Goal: Task Accomplishment & Management: Manage account settings

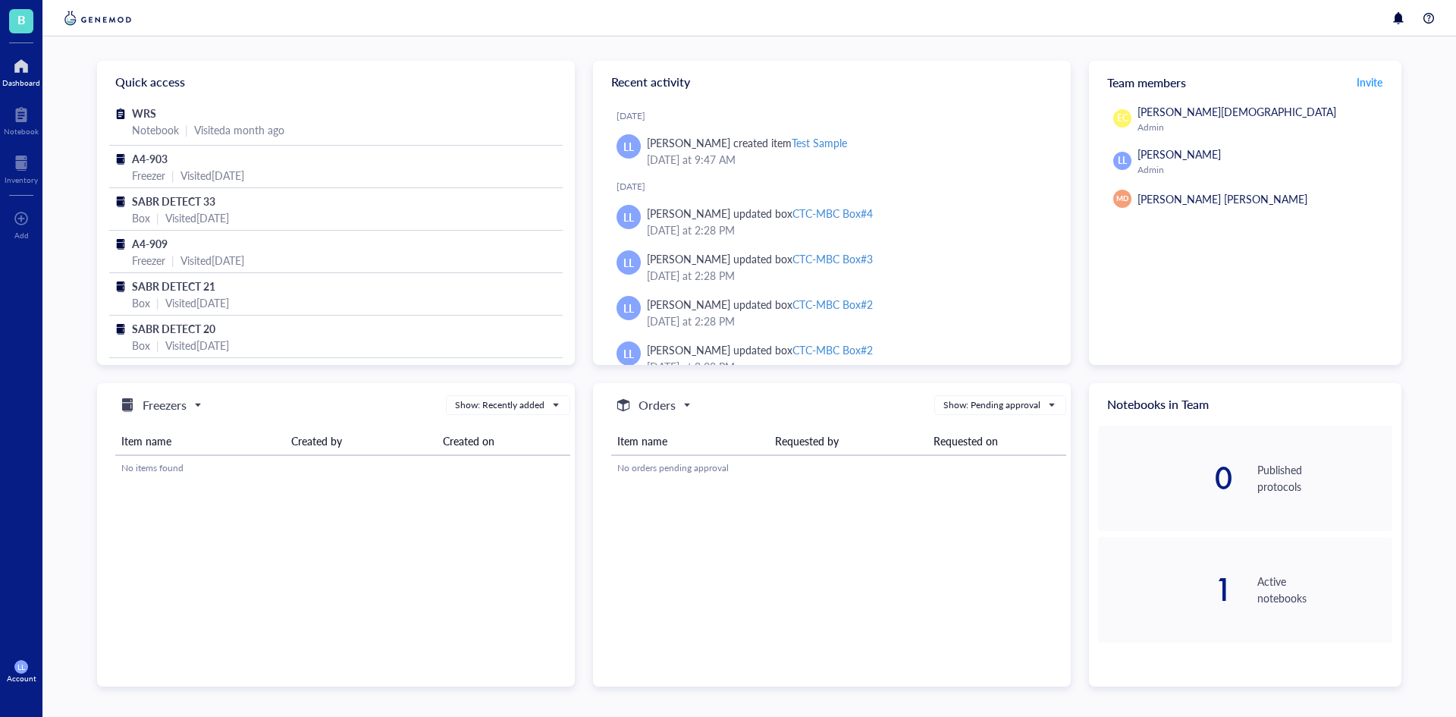
click at [26, 77] on div at bounding box center [21, 66] width 38 height 24
click at [24, 654] on div "LL Account" at bounding box center [21, 671] width 42 height 42
click at [147, 613] on link "Account settings" at bounding box center [107, 614] width 99 height 27
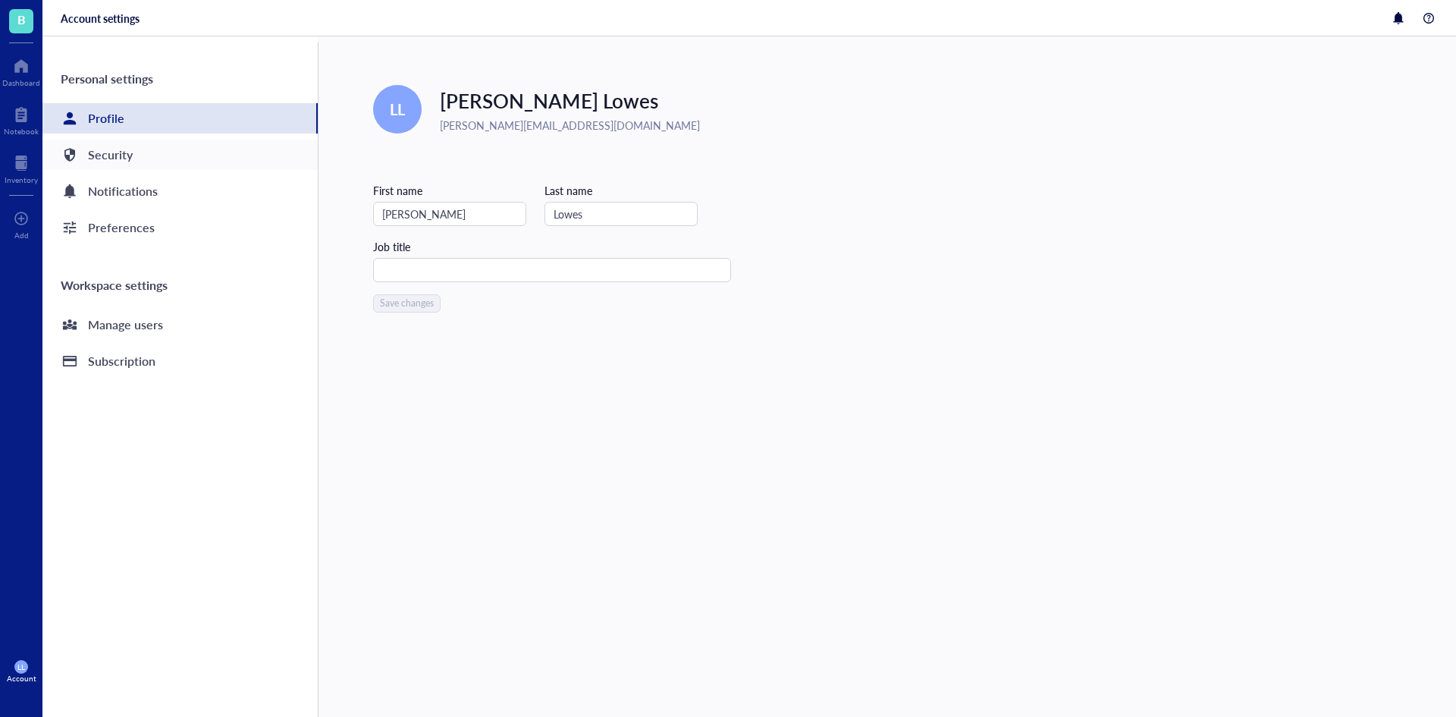
click at [143, 150] on div "Security" at bounding box center [179, 155] width 275 height 30
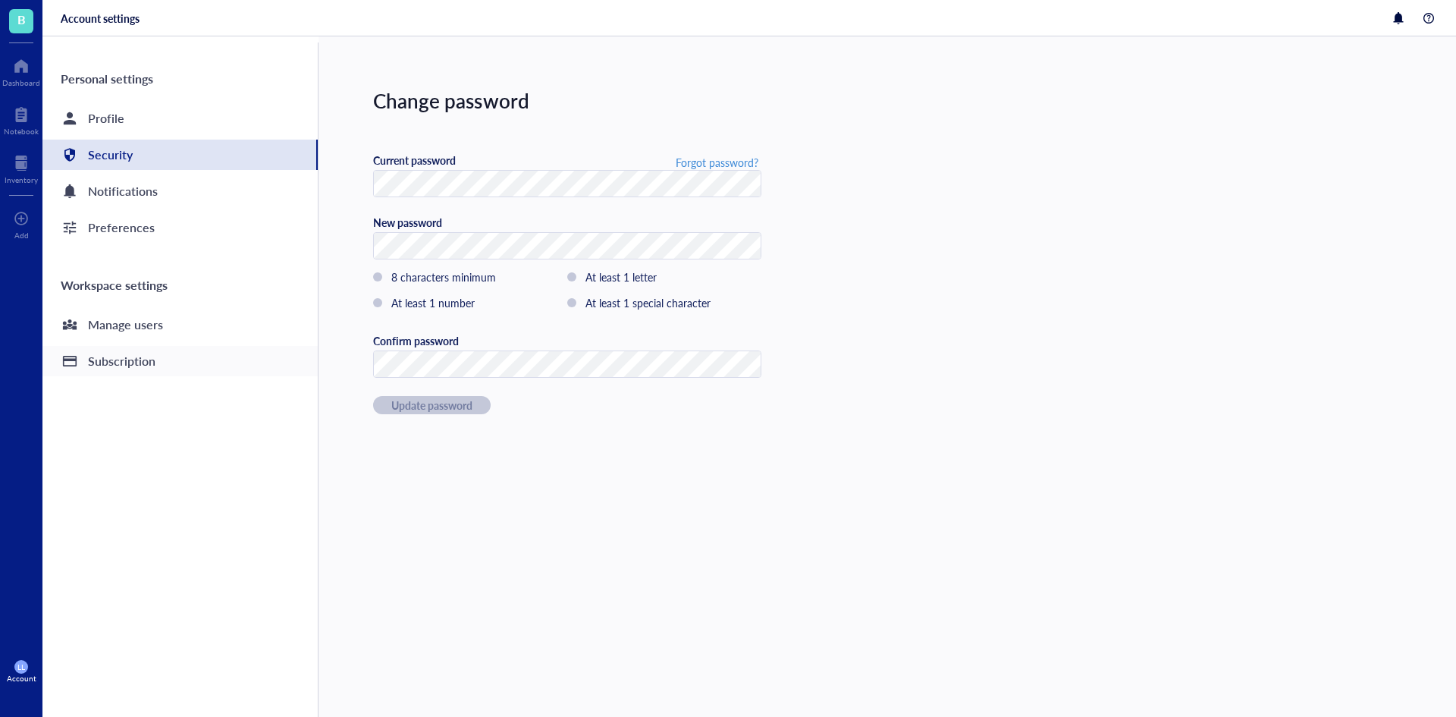
click at [170, 356] on div "Subscription" at bounding box center [179, 361] width 275 height 30
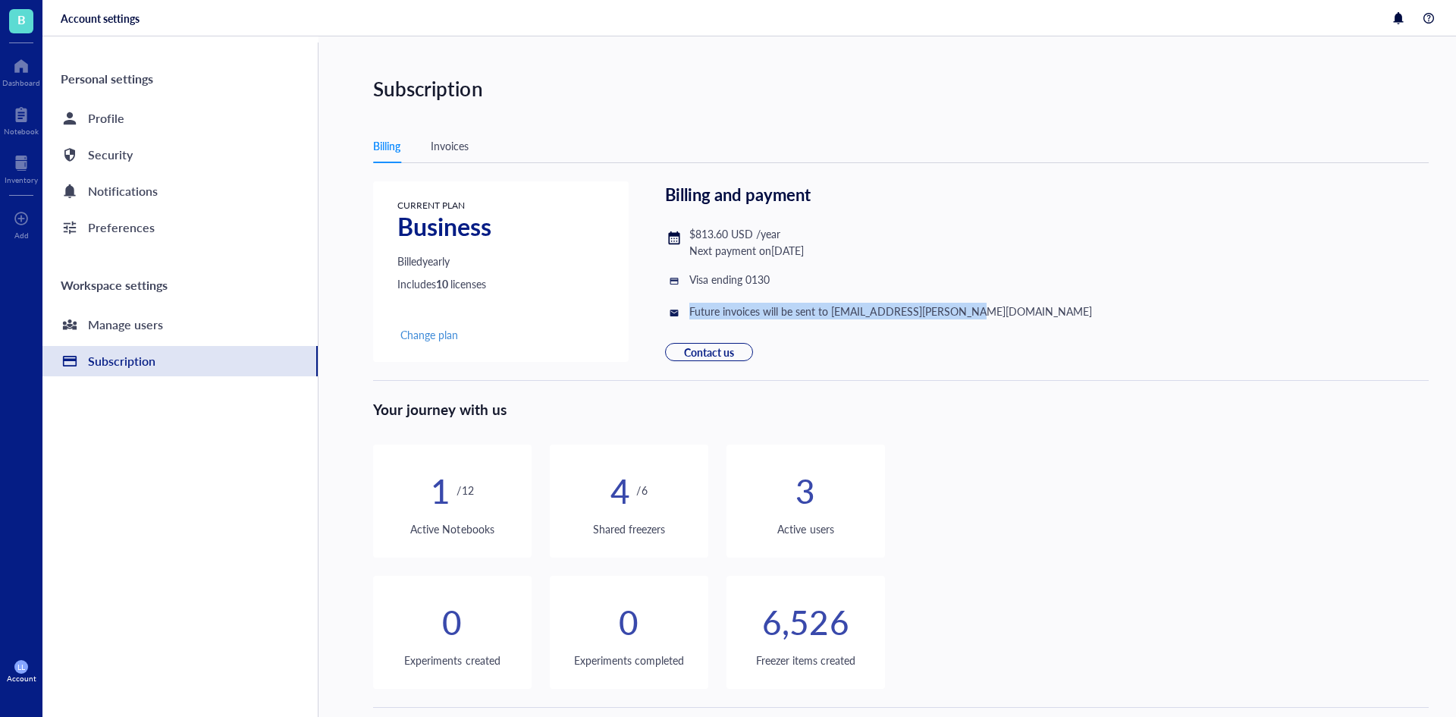
drag, startPoint x: 692, startPoint y: 311, endPoint x: 989, endPoint y: 317, distance: 297.3
click at [989, 317] on div "CURRENT PLAN Business Billed yearly Includes 10 licenses Change plan Billing an…" at bounding box center [901, 271] width 1056 height 180
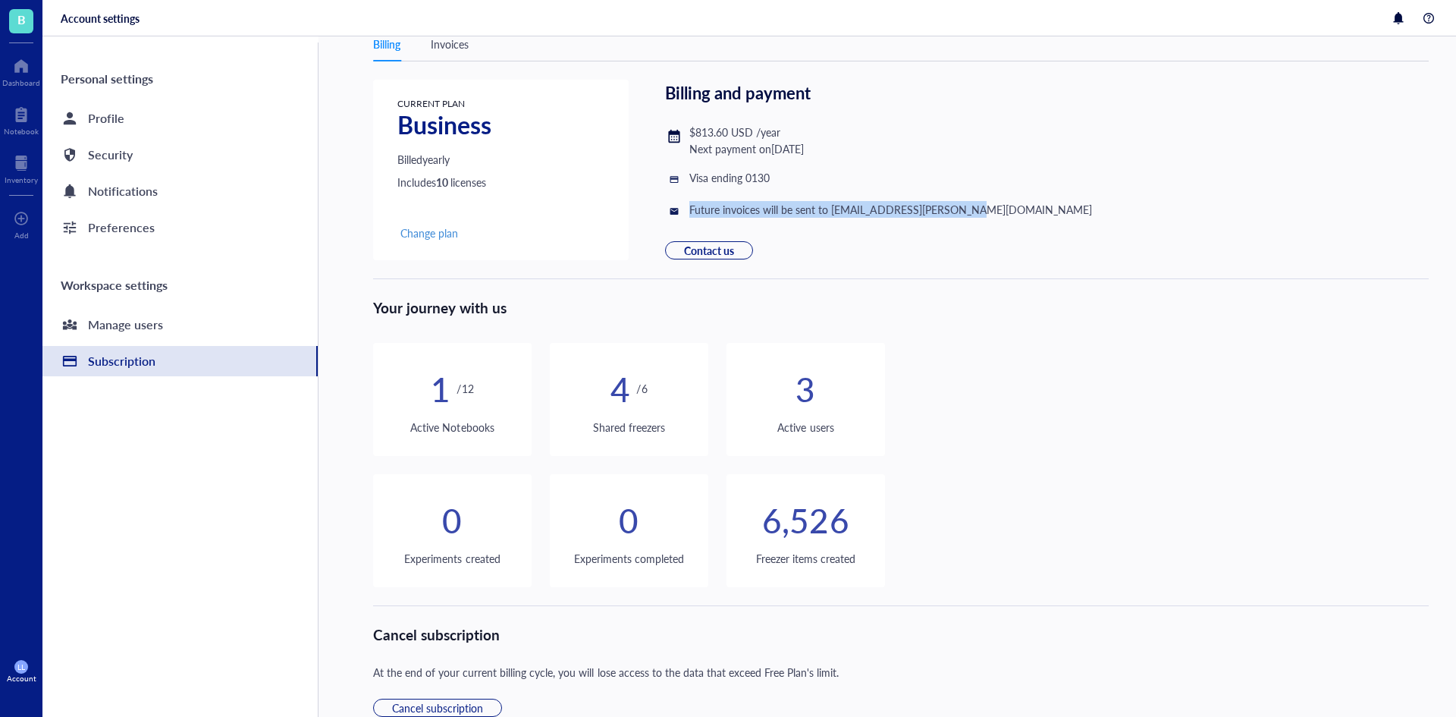
scroll to position [26, 0]
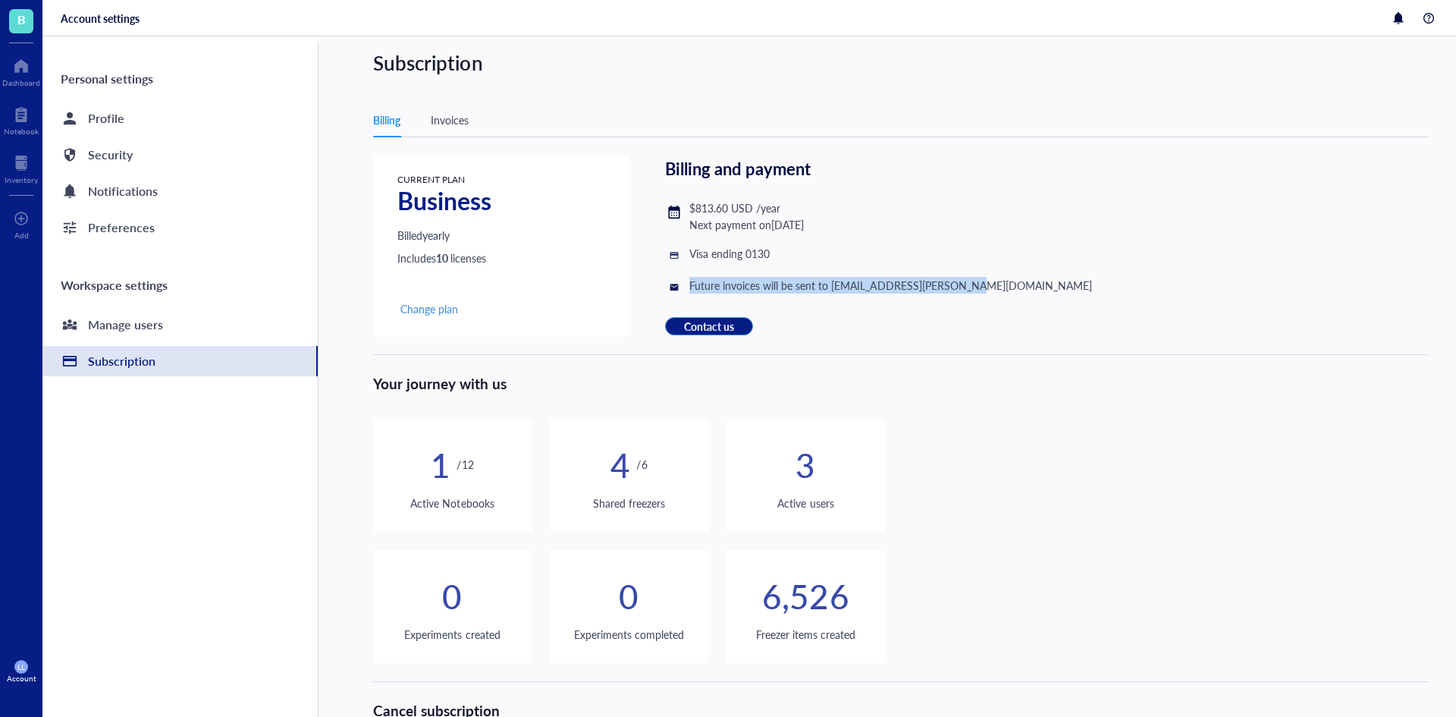
click at [733, 323] on span "Contact us" at bounding box center [709, 325] width 50 height 15
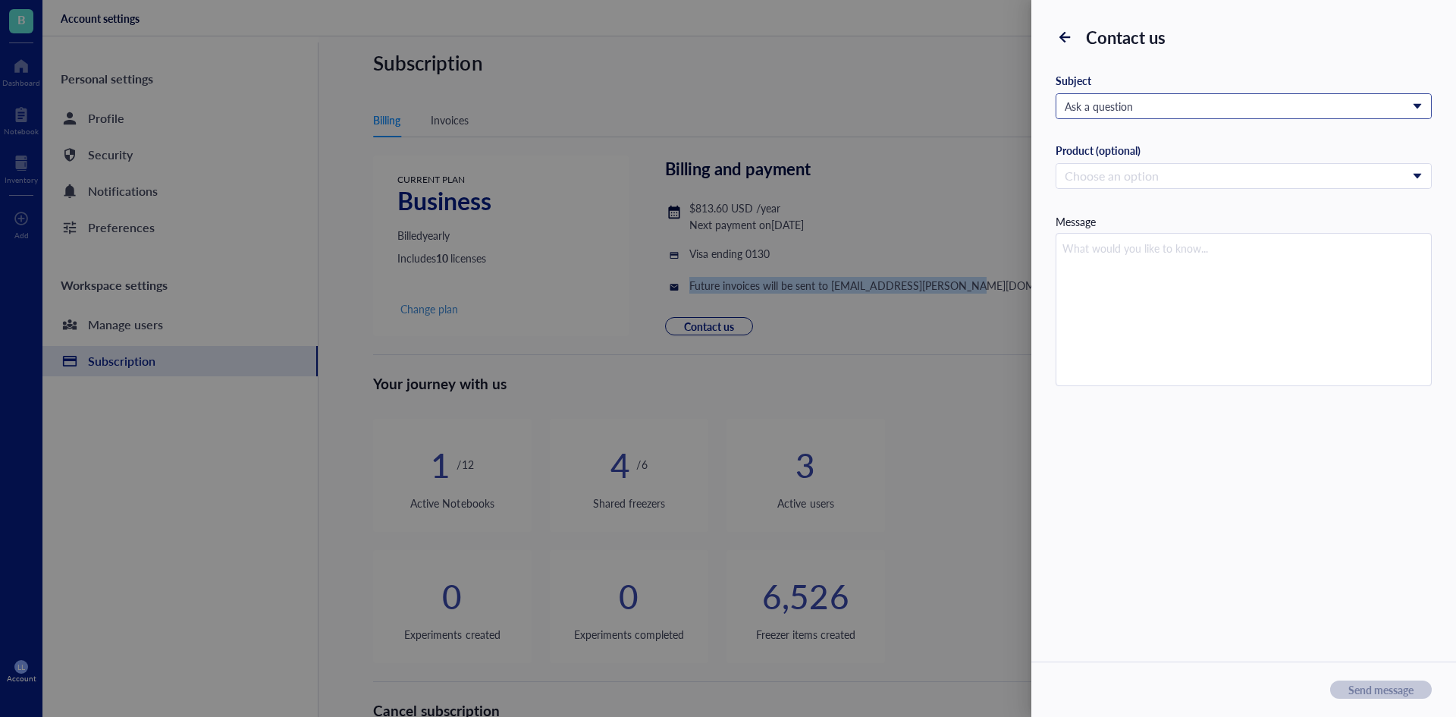
click at [1134, 108] on span "Ask a question" at bounding box center [1242, 106] width 355 height 14
click at [1025, 76] on div at bounding box center [728, 358] width 1456 height 717
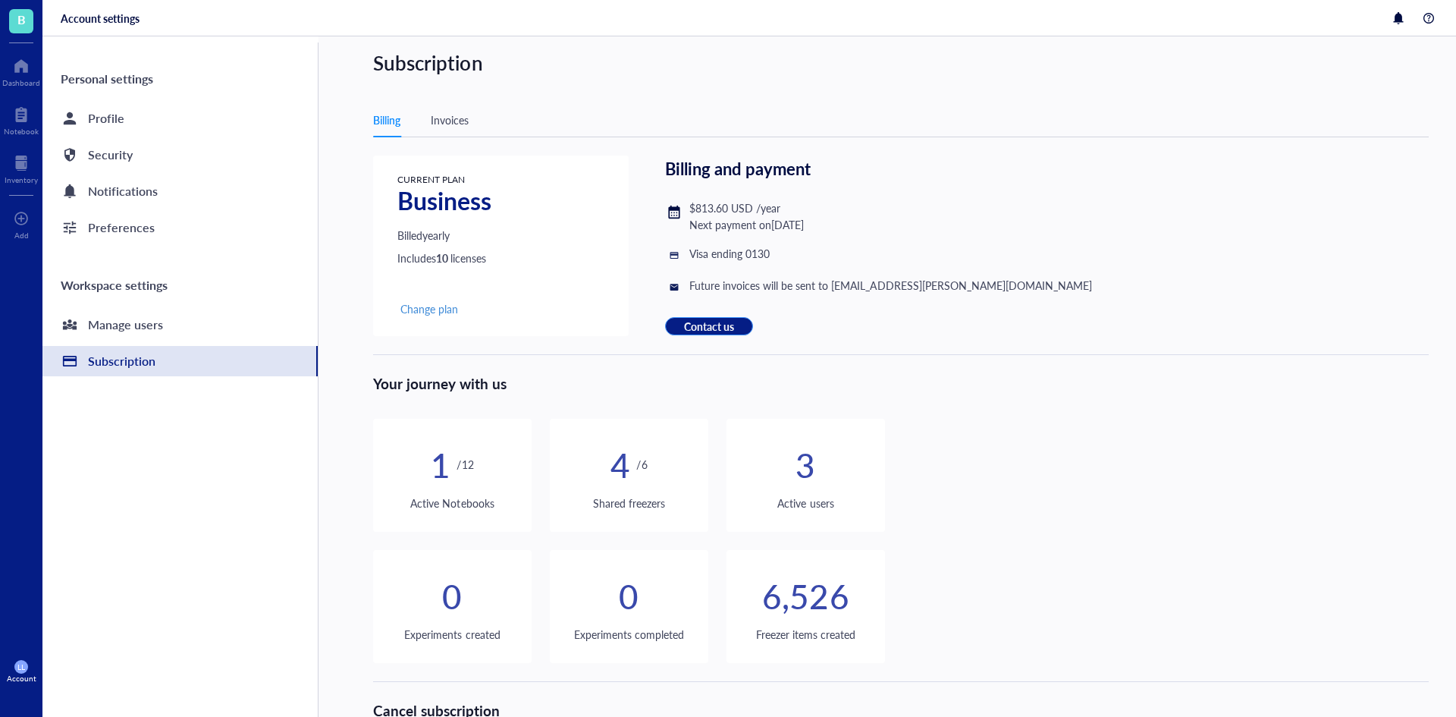
click at [730, 327] on span "Contact us" at bounding box center [709, 325] width 50 height 15
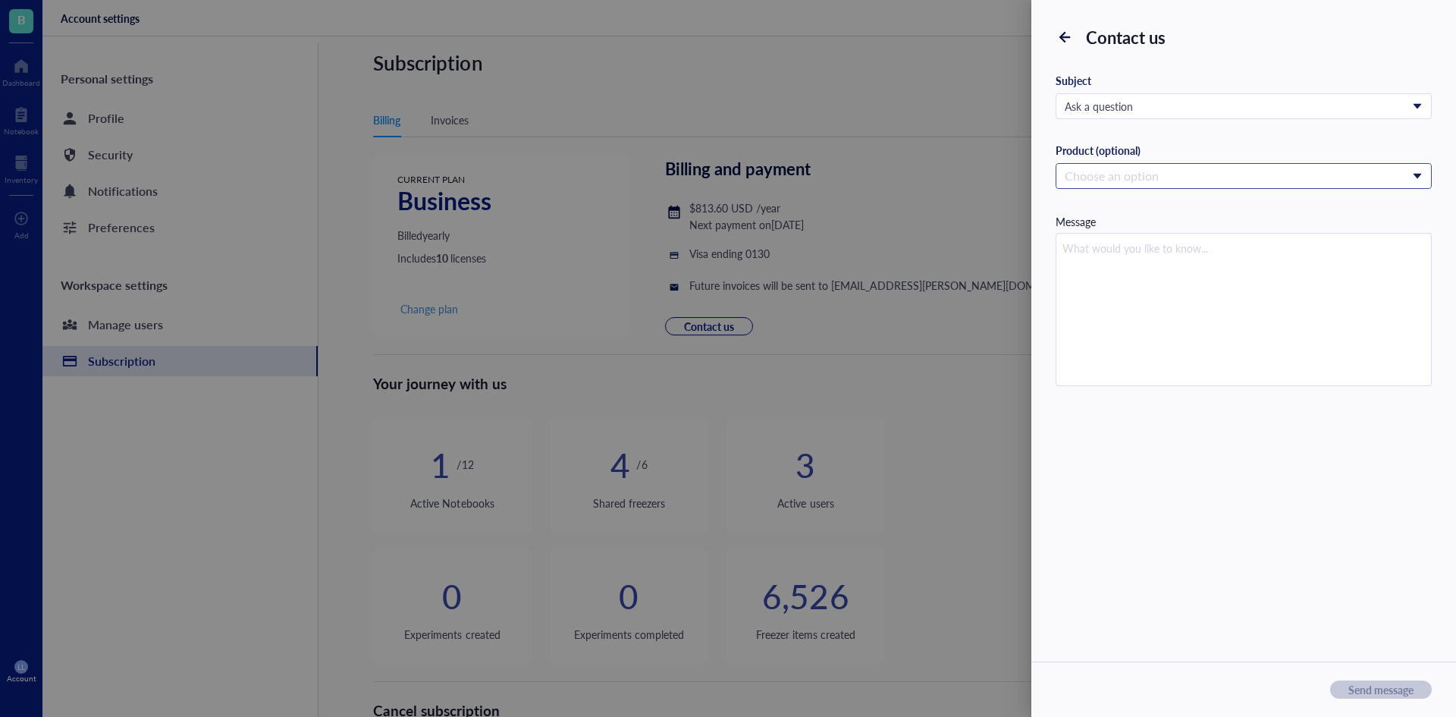
click at [1182, 179] on input "search" at bounding box center [1237, 176] width 344 height 23
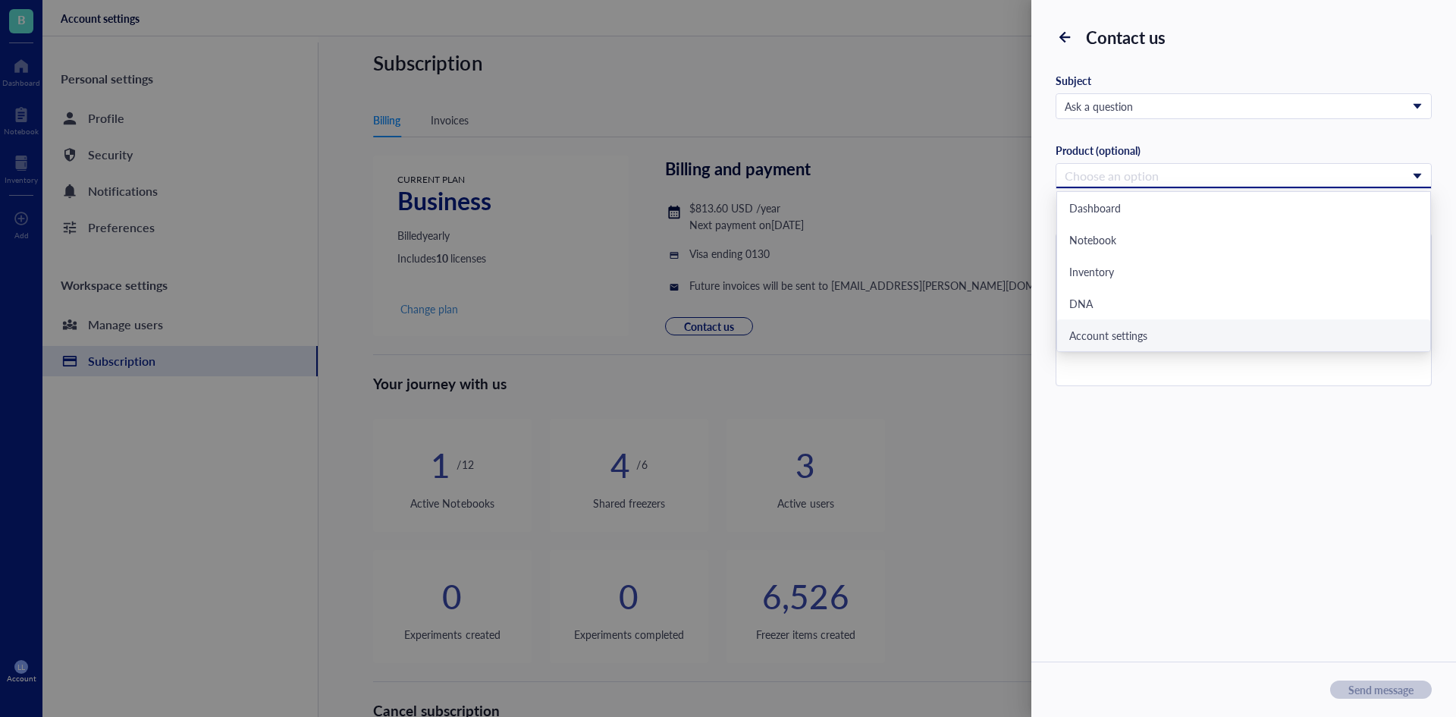
click at [1150, 330] on div "Account settings" at bounding box center [1243, 335] width 349 height 14
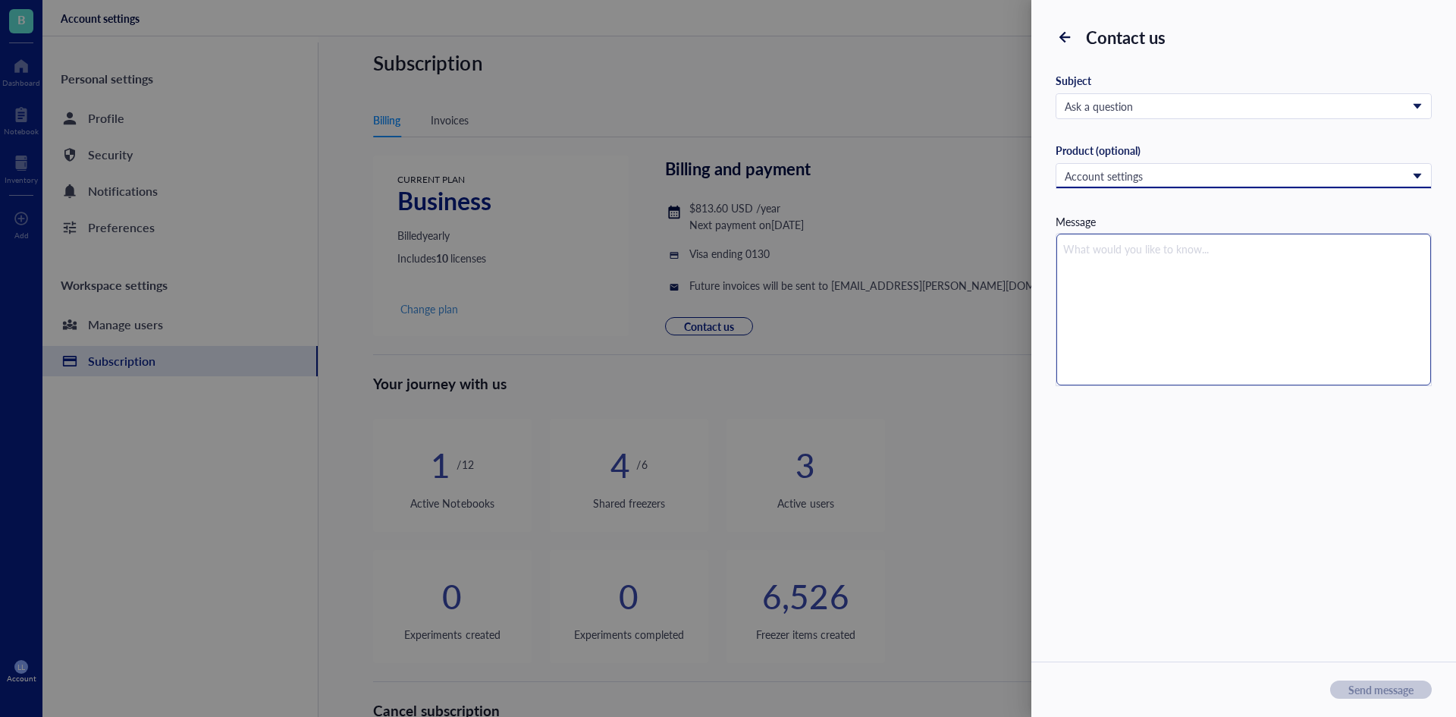
click at [1129, 255] on textarea at bounding box center [1243, 310] width 375 height 152
type textarea "D"
type textarea "Dr"
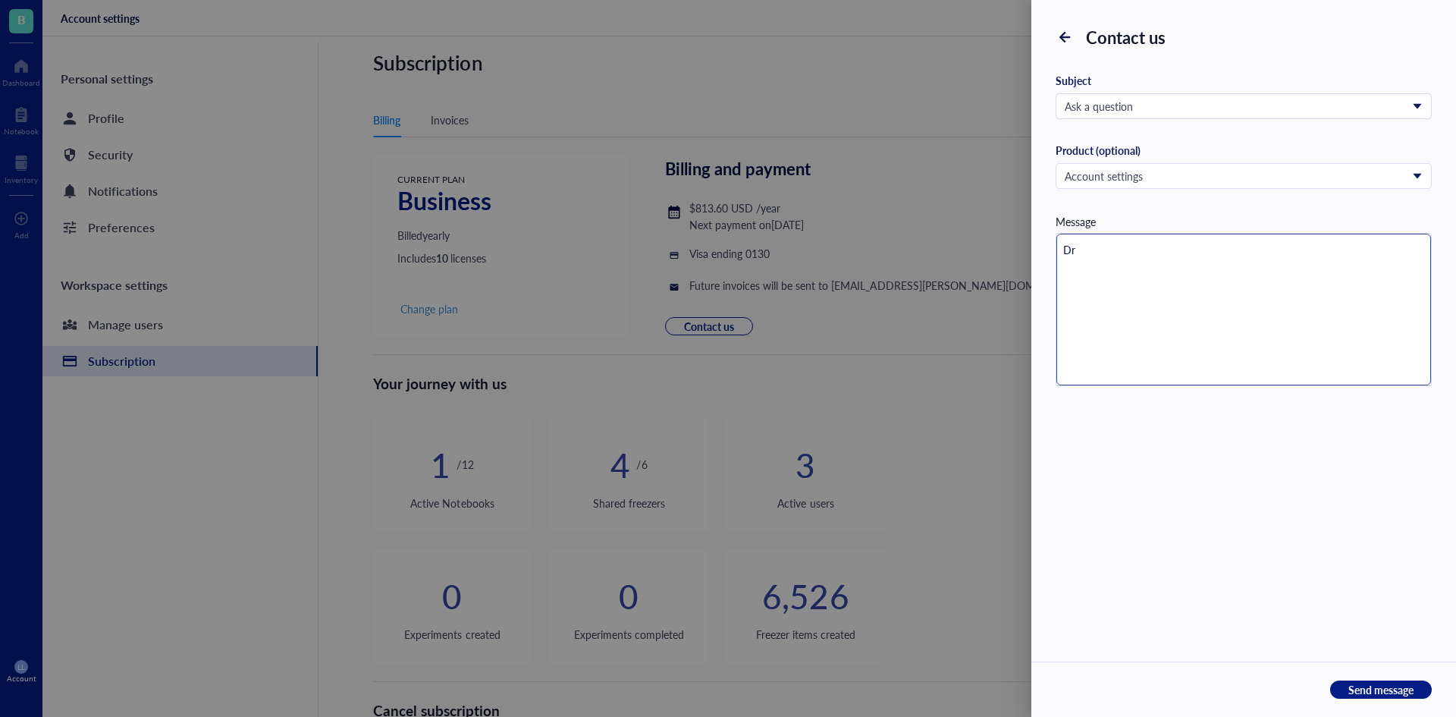
type textarea "Dr."
type textarea "Dr. E"
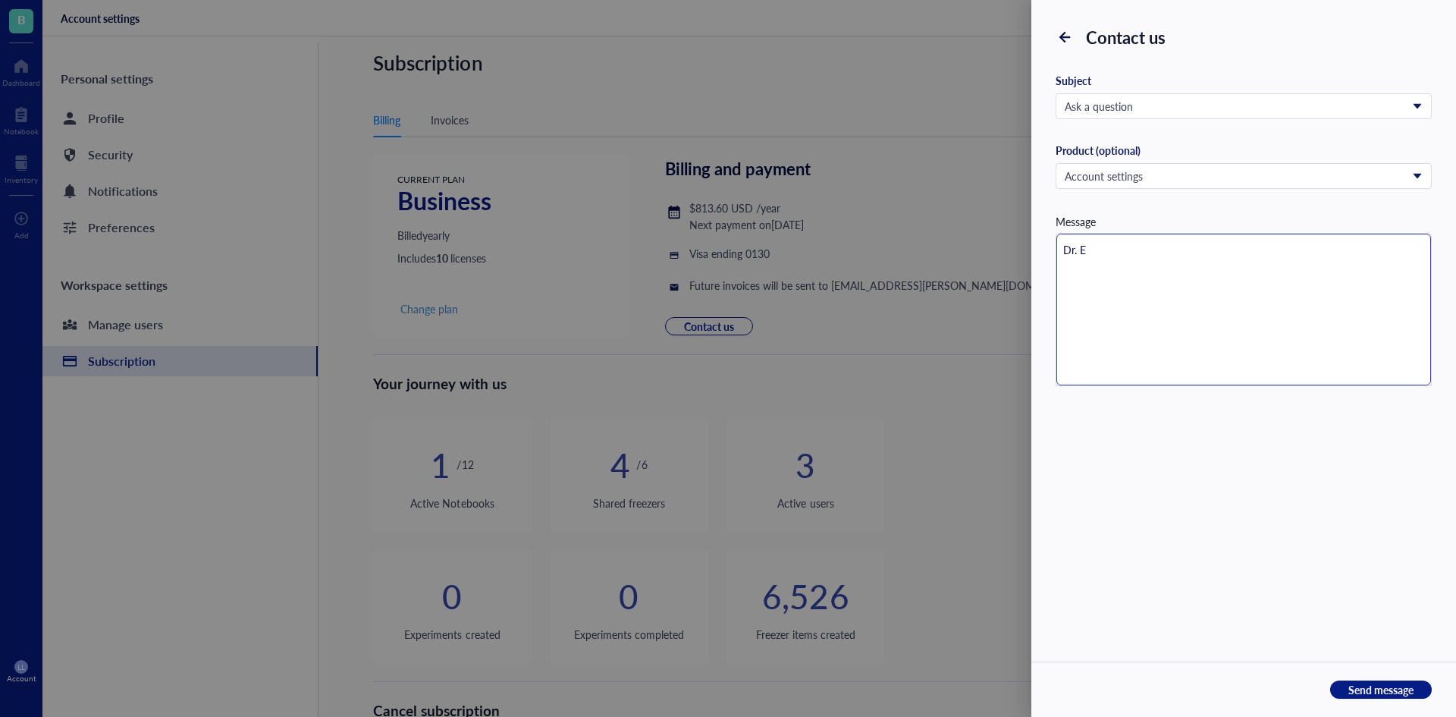
type textarea "Dr. Em"
type textarea "Dr. Emm"
type textarea "Dr. [PERSON_NAME]"
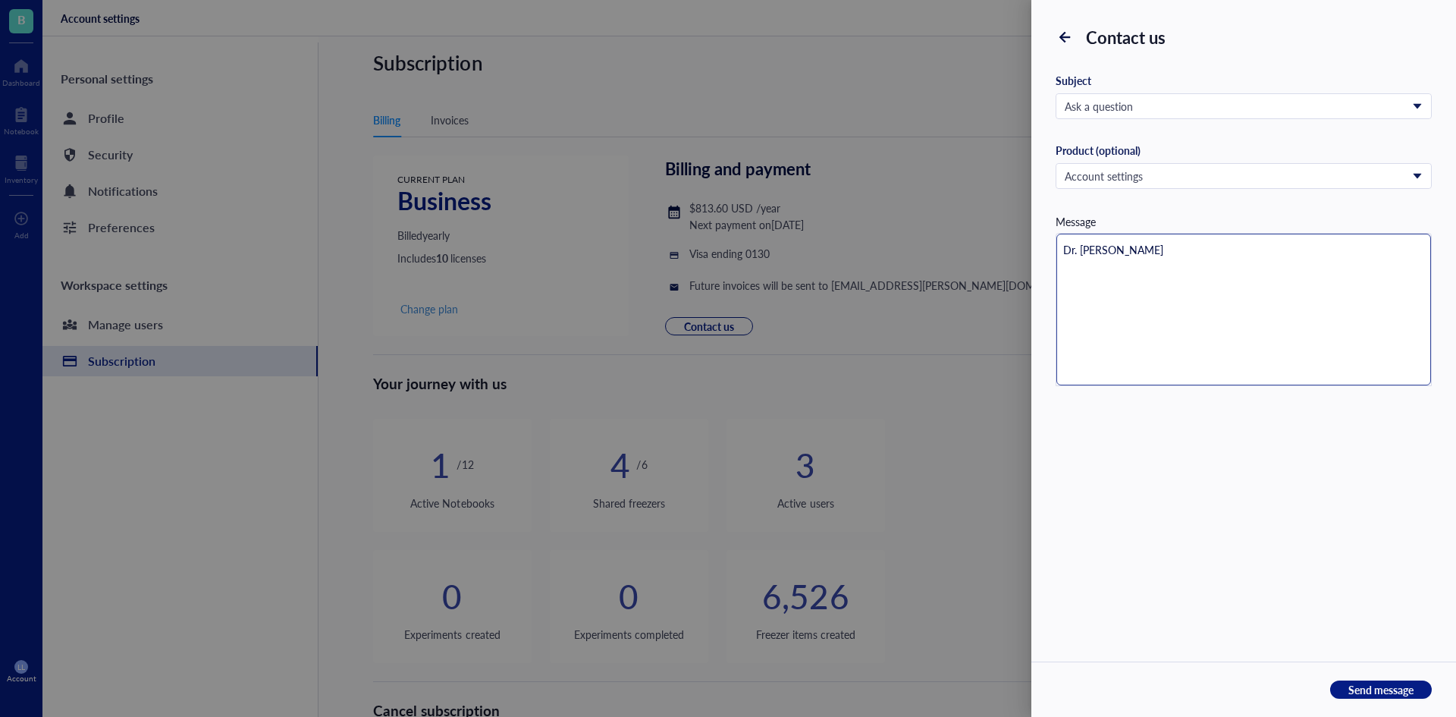
type textarea "Dr. [PERSON_NAME]"
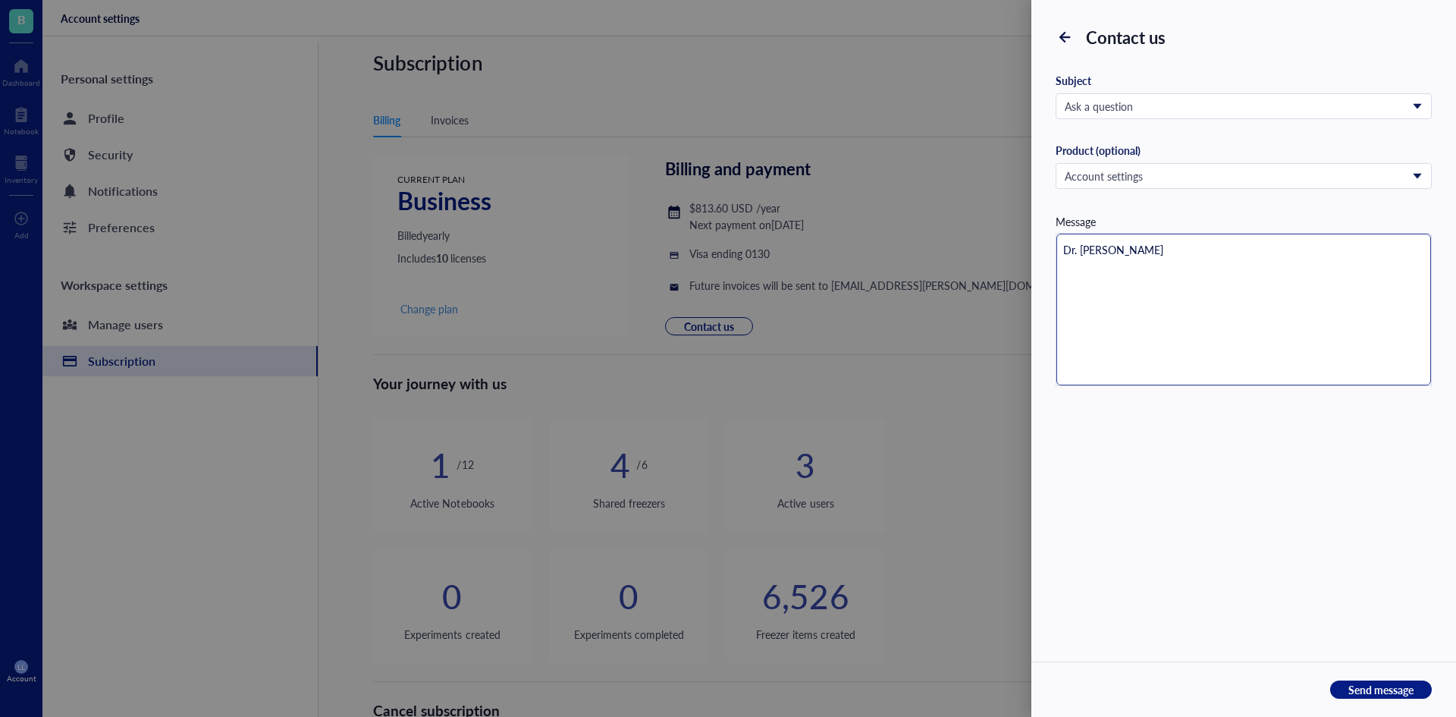
type textarea "Dr. [PERSON_NAME]"
type textarea "[PERSON_NAME]"
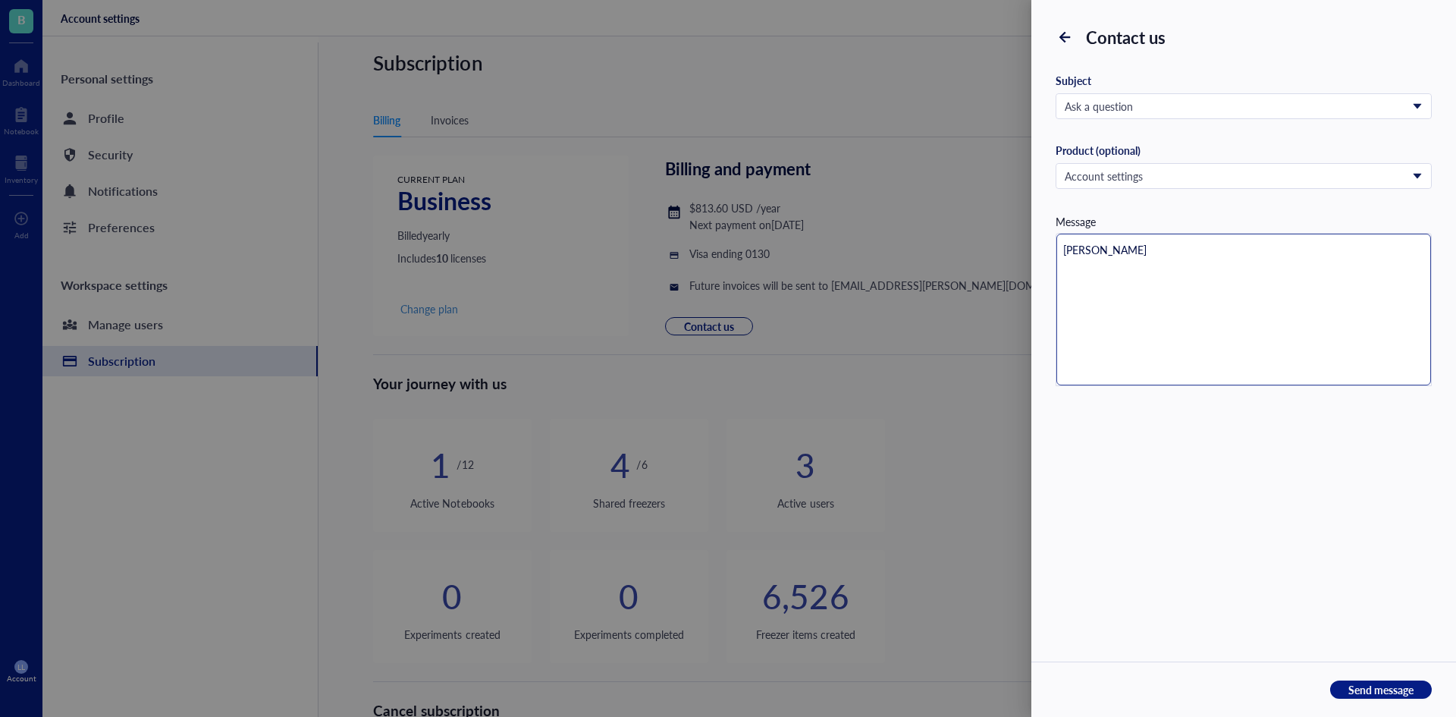
type textarea "Dr. [PERSON_NAME]"
type textarea "[PERSON_NAME]"
type textarea "Dr. Emma Churchm"
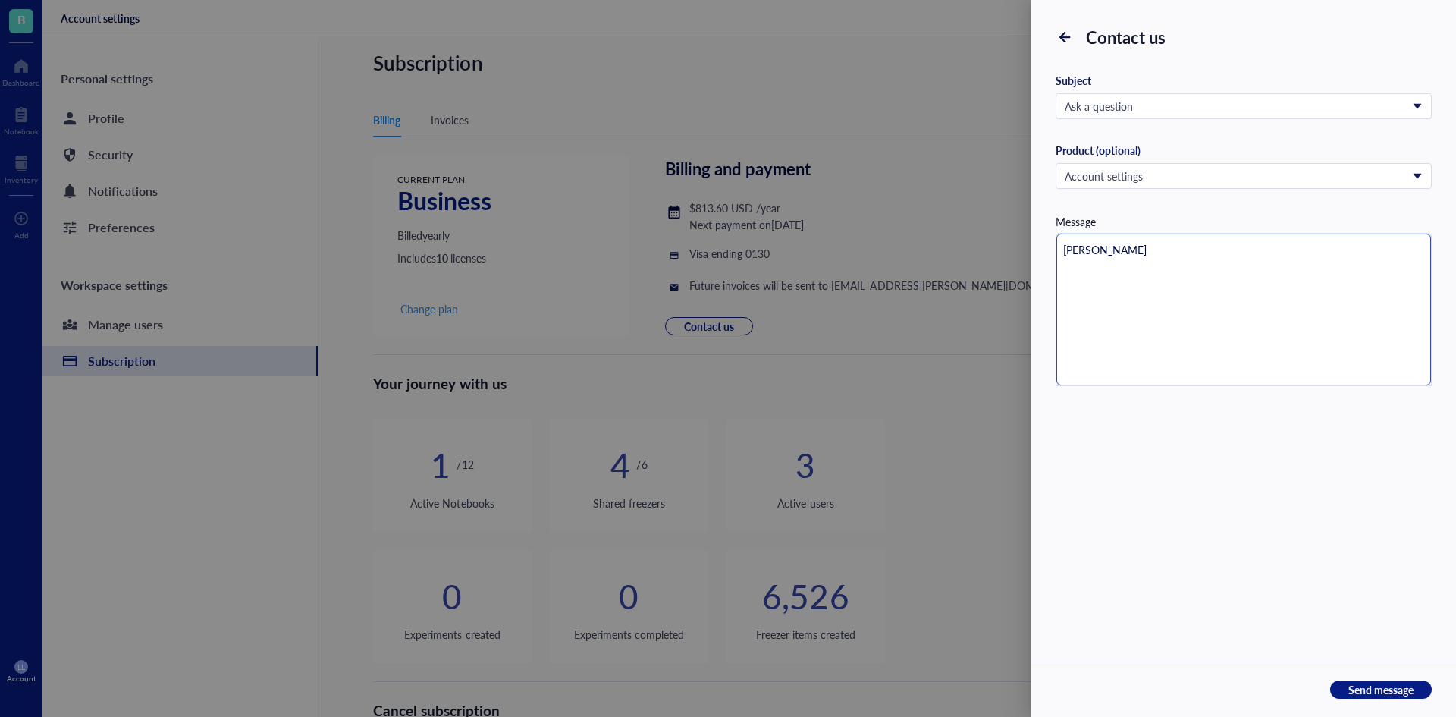
type textarea "Dr. Emma Churchm"
type textarea "Dr. [PERSON_NAME]"
type textarea "[PERSON_NAME]"
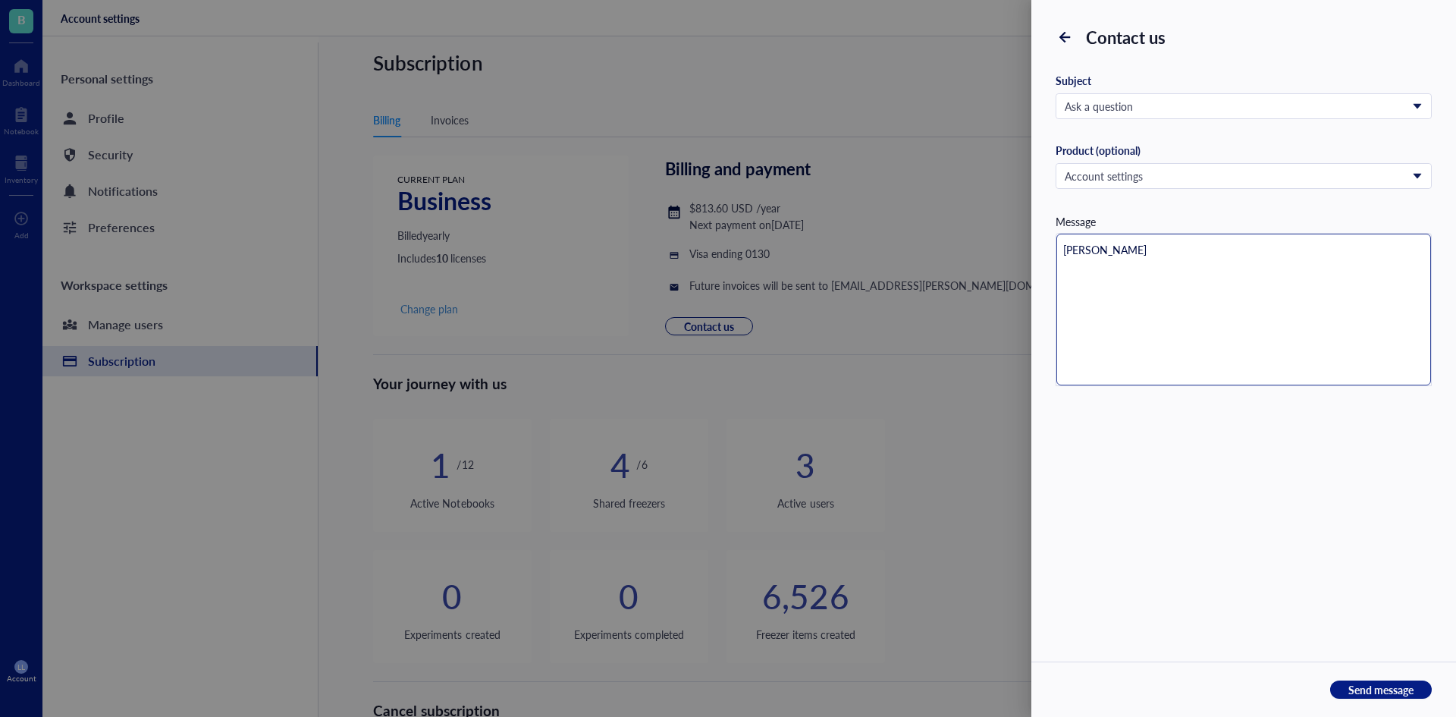
type textarea "[PERSON_NAME]"
type textarea "[PERSON_NAME] i"
type textarea "[PERSON_NAME] is"
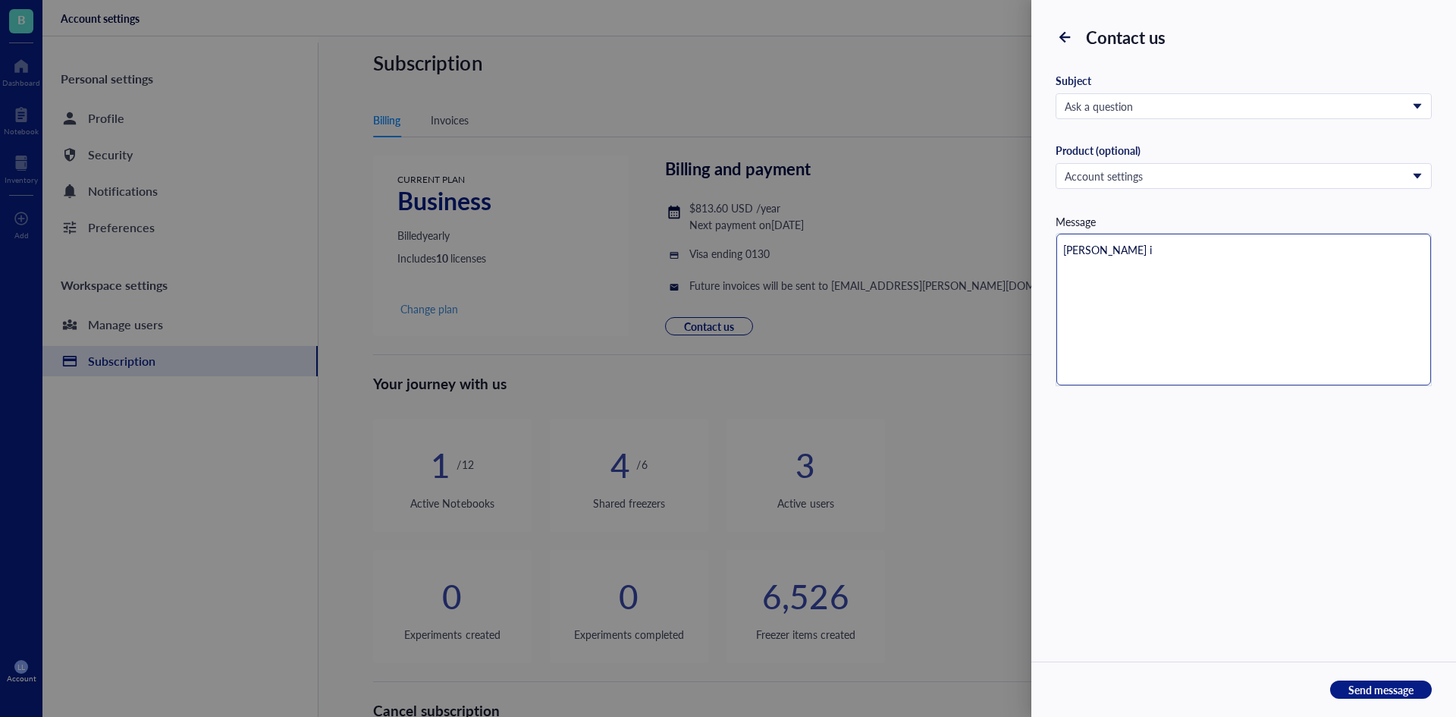
type textarea "[PERSON_NAME] is"
type textarea "[PERSON_NAME] is n"
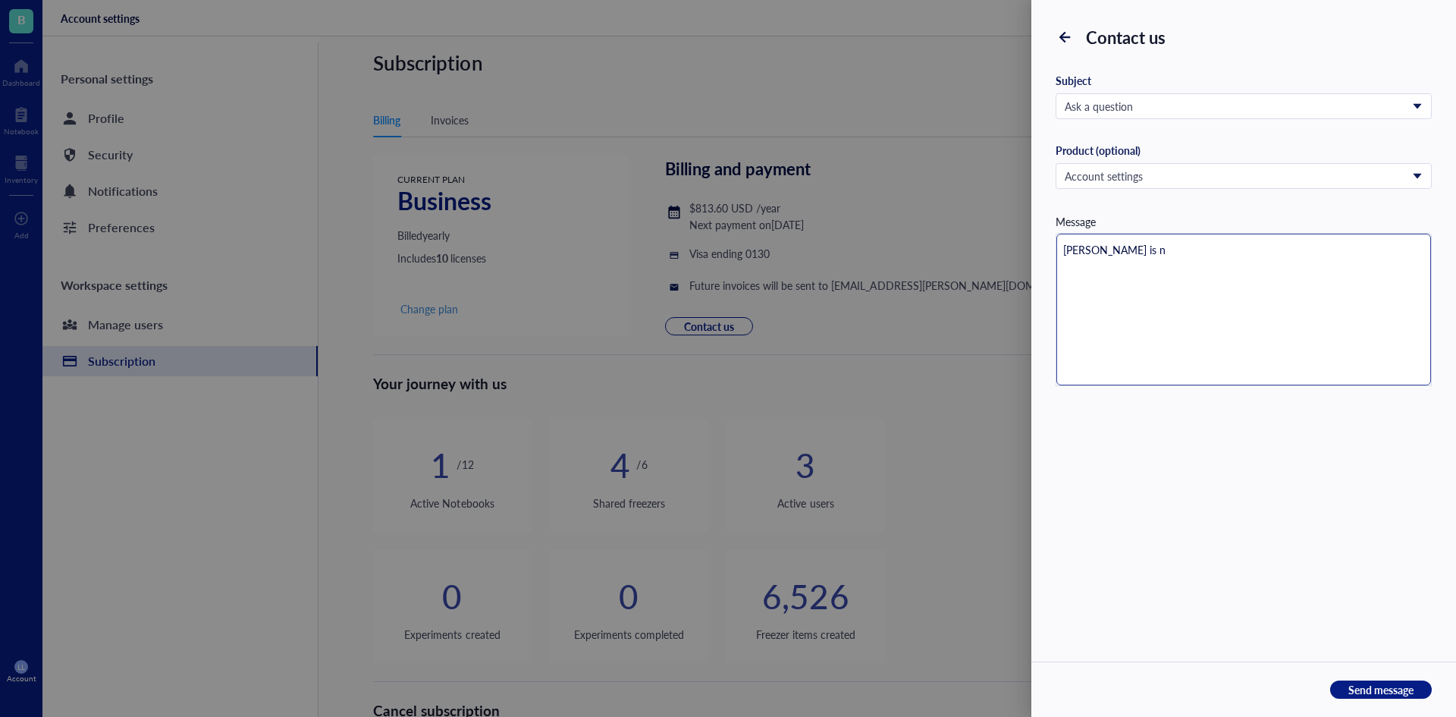
type textarea "[PERSON_NAME] is no"
type textarea "[PERSON_NAME] is no l"
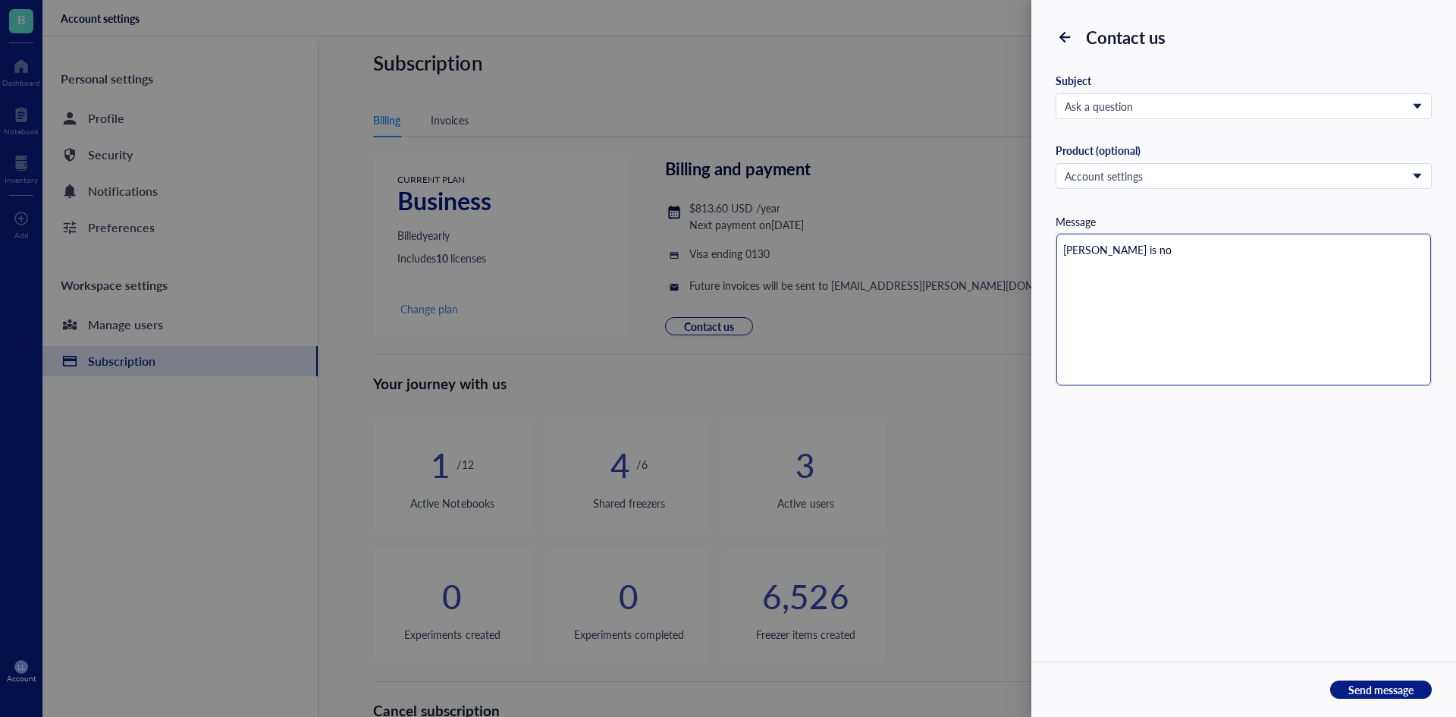
type textarea "[PERSON_NAME] is no l"
type textarea "[PERSON_NAME] is no lo"
type textarea "[PERSON_NAME] is no [PERSON_NAME]"
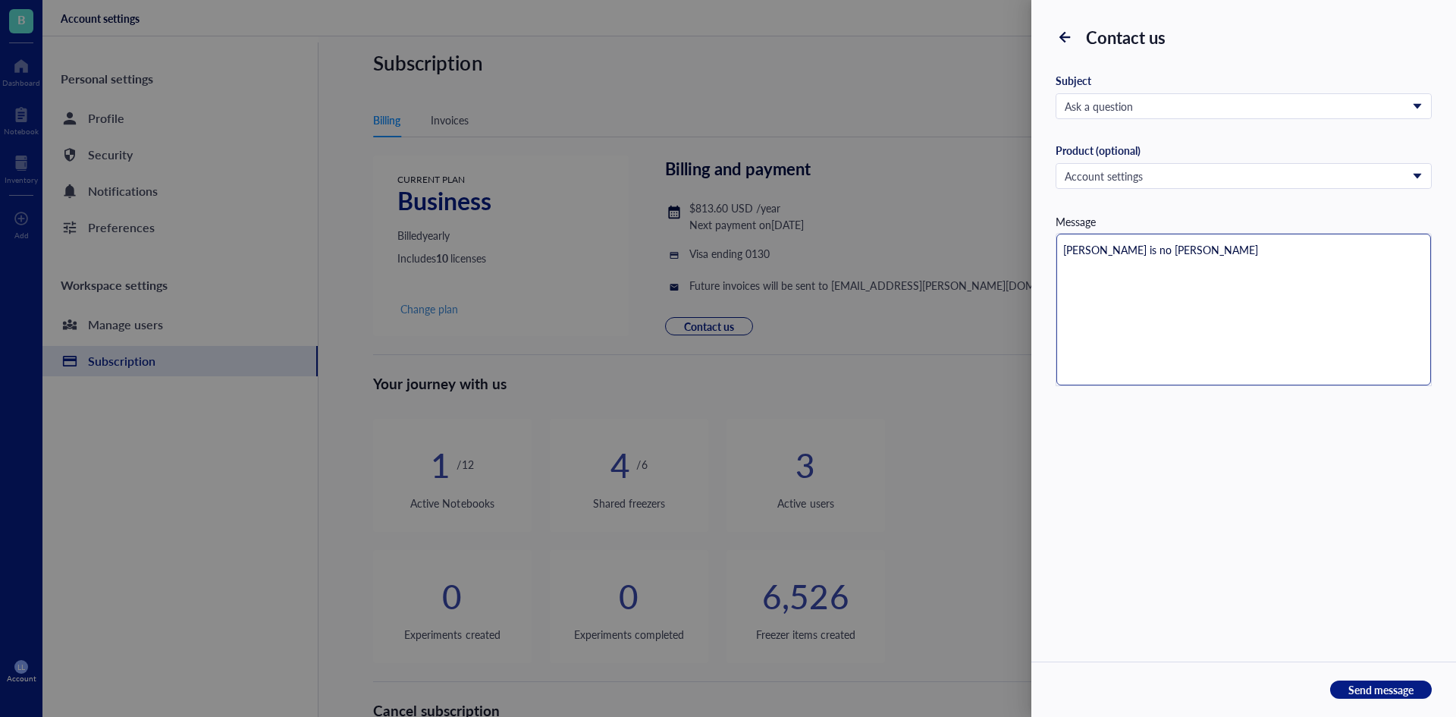
type textarea "[PERSON_NAME] is no long"
type textarea "[PERSON_NAME] is no [PERSON_NAME]"
type textarea "[PERSON_NAME] is no longer"
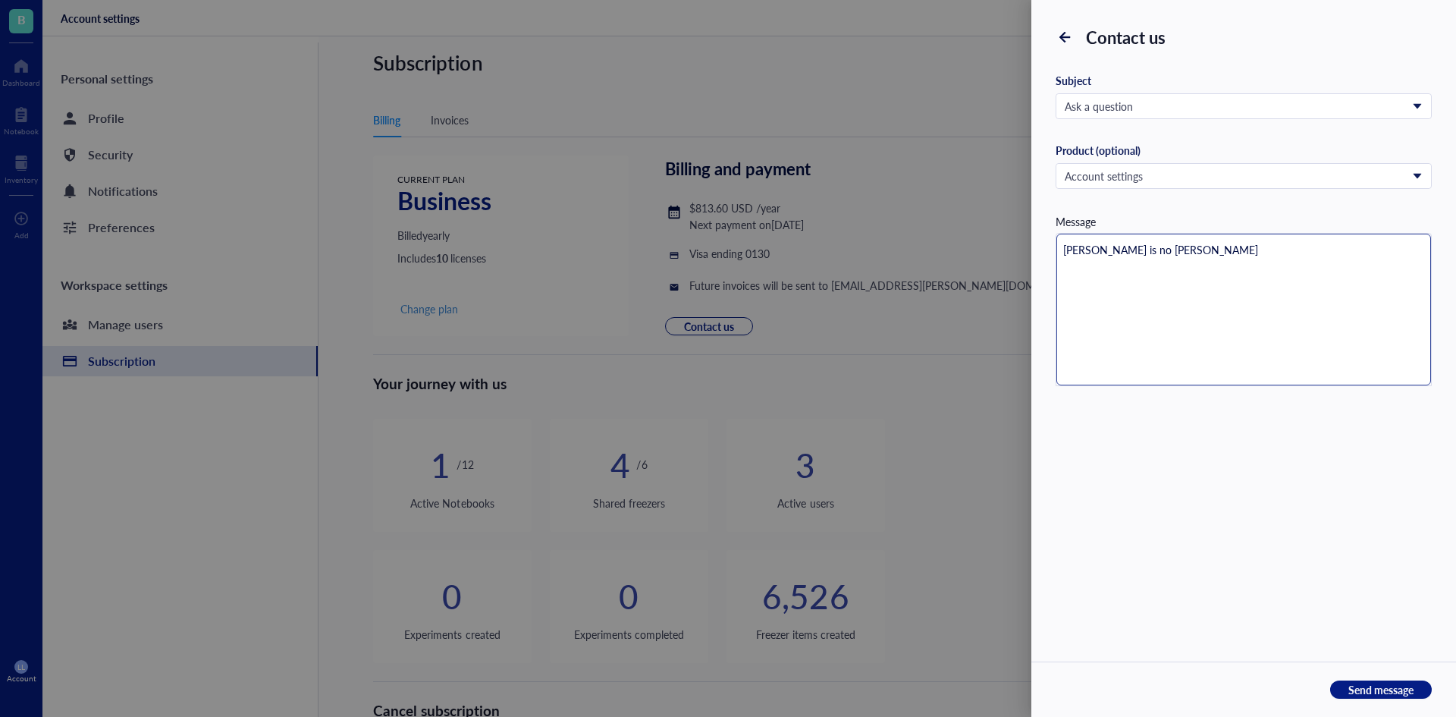
type textarea "[PERSON_NAME] is no longer"
type textarea "[PERSON_NAME] is no longer w"
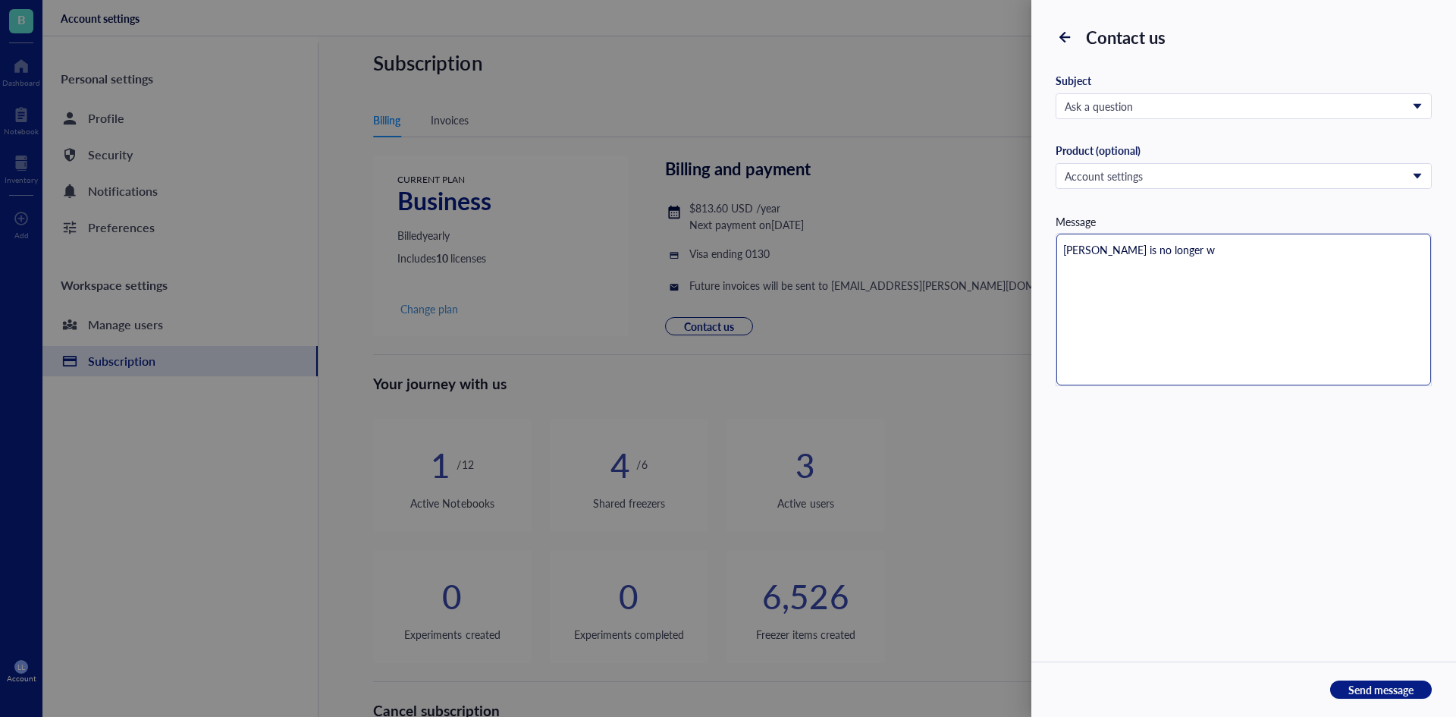
type textarea "[PERSON_NAME] is no longer wi"
type textarea "[PERSON_NAME] is no longer wit"
type textarea "[PERSON_NAME] is no longer with"
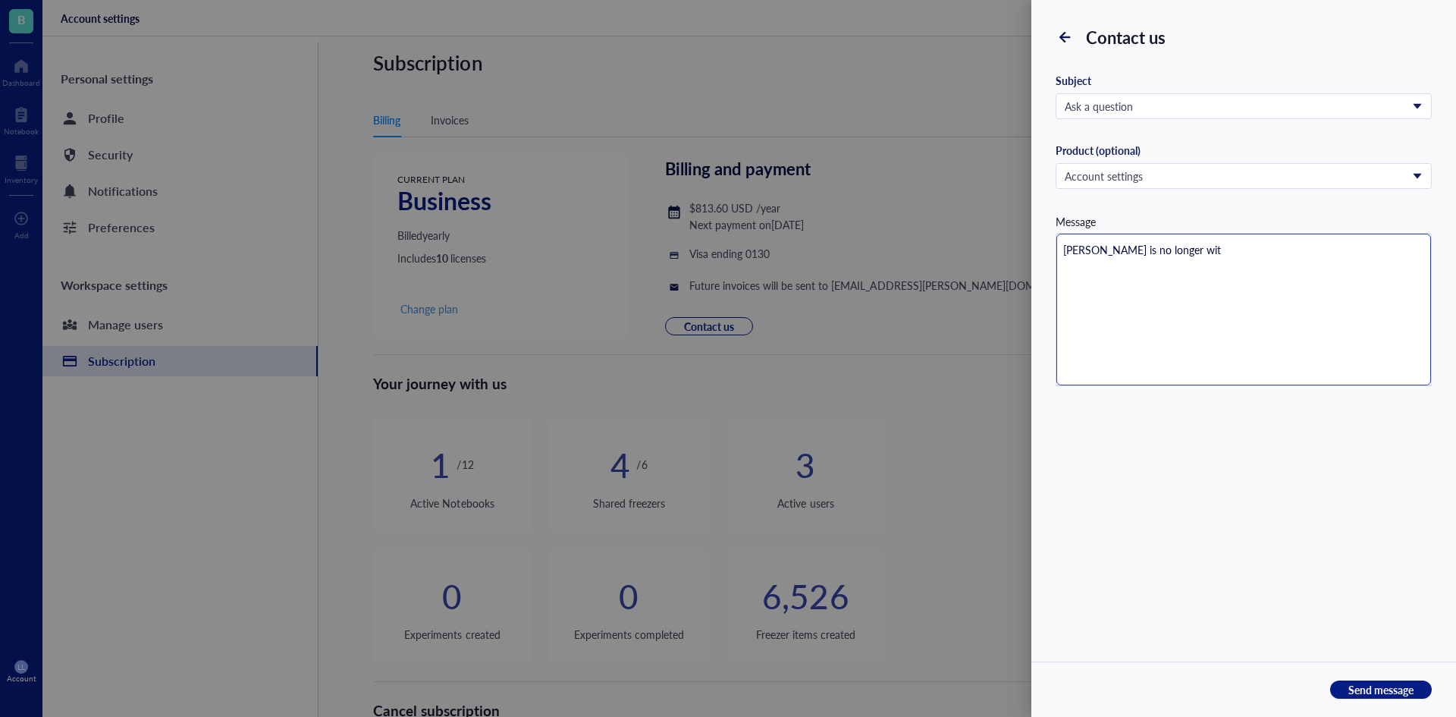
type textarea "[PERSON_NAME] is no longer with"
type textarea "[PERSON_NAME] is no longer with o"
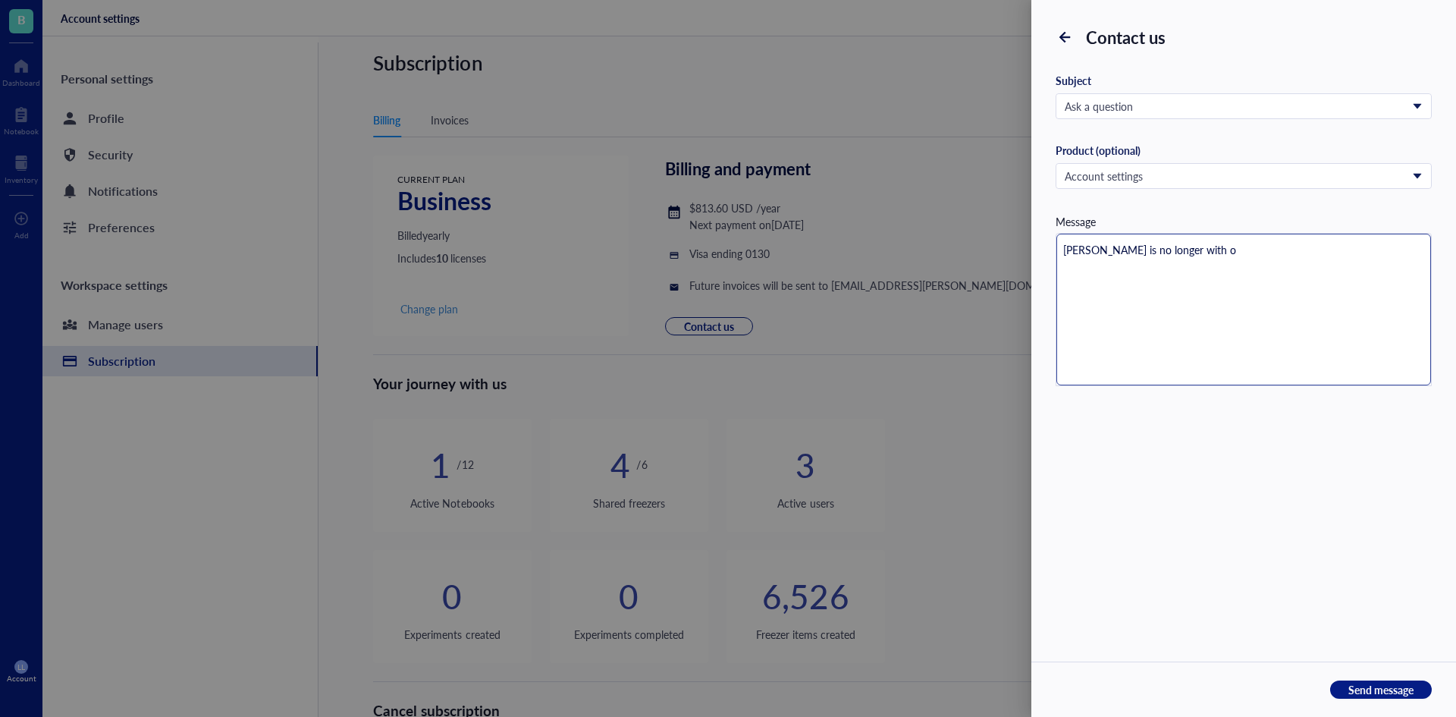
type textarea "[PERSON_NAME] is no longer with ou"
type textarea "[PERSON_NAME] is no longer with our"
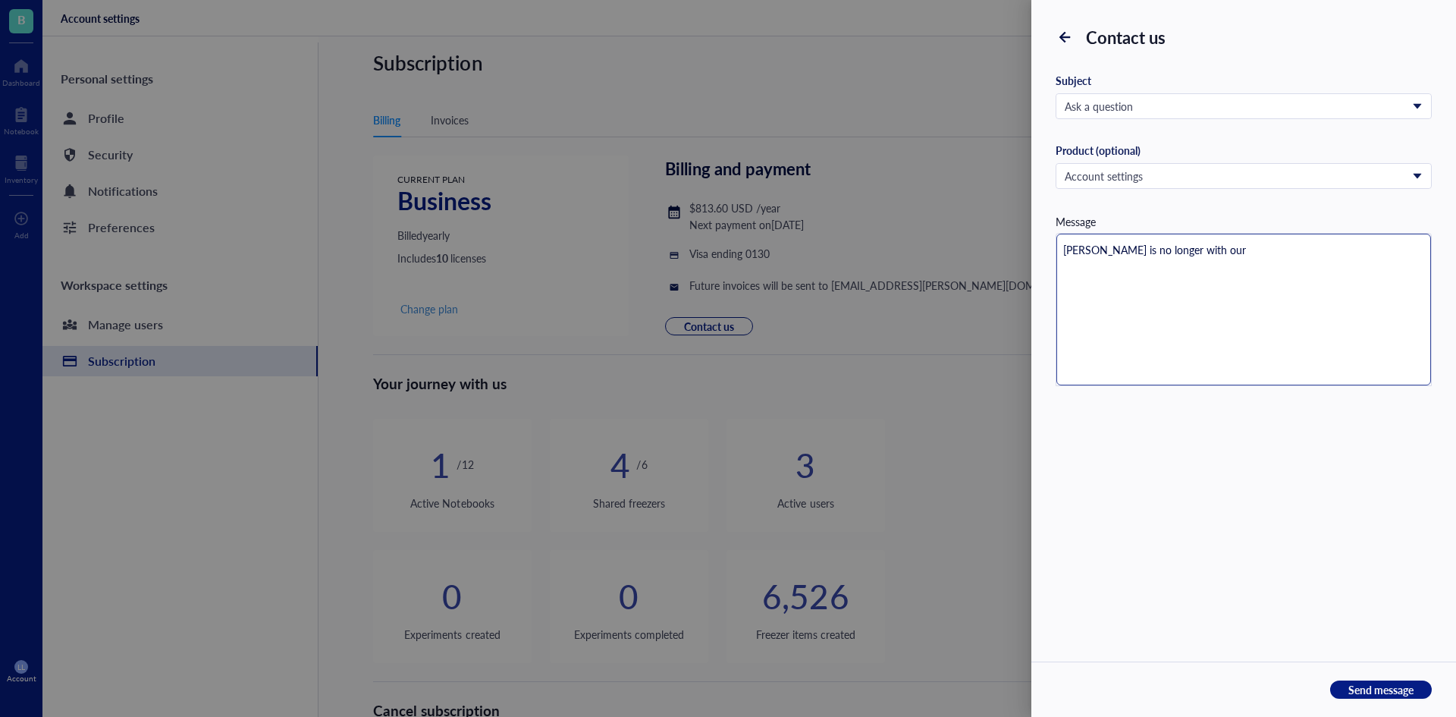
type textarea "[PERSON_NAME] is no longer with our"
type textarea "[PERSON_NAME] is no longer with our o"
type textarea "[PERSON_NAME] is no longer with our or"
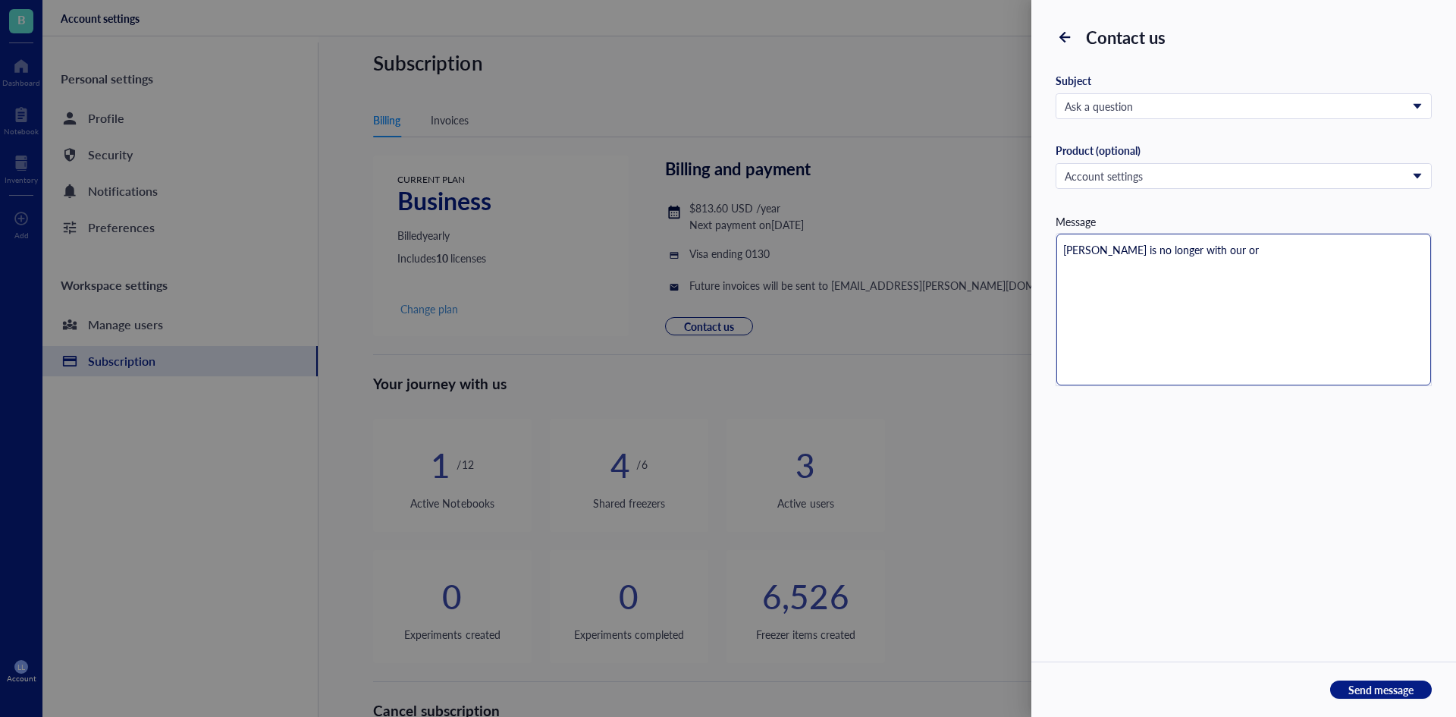
type textarea "[PERSON_NAME] is no longer with our org"
type textarea "[PERSON_NAME] is no longer with our orga"
type textarea "[PERSON_NAME] is no longer with our organ"
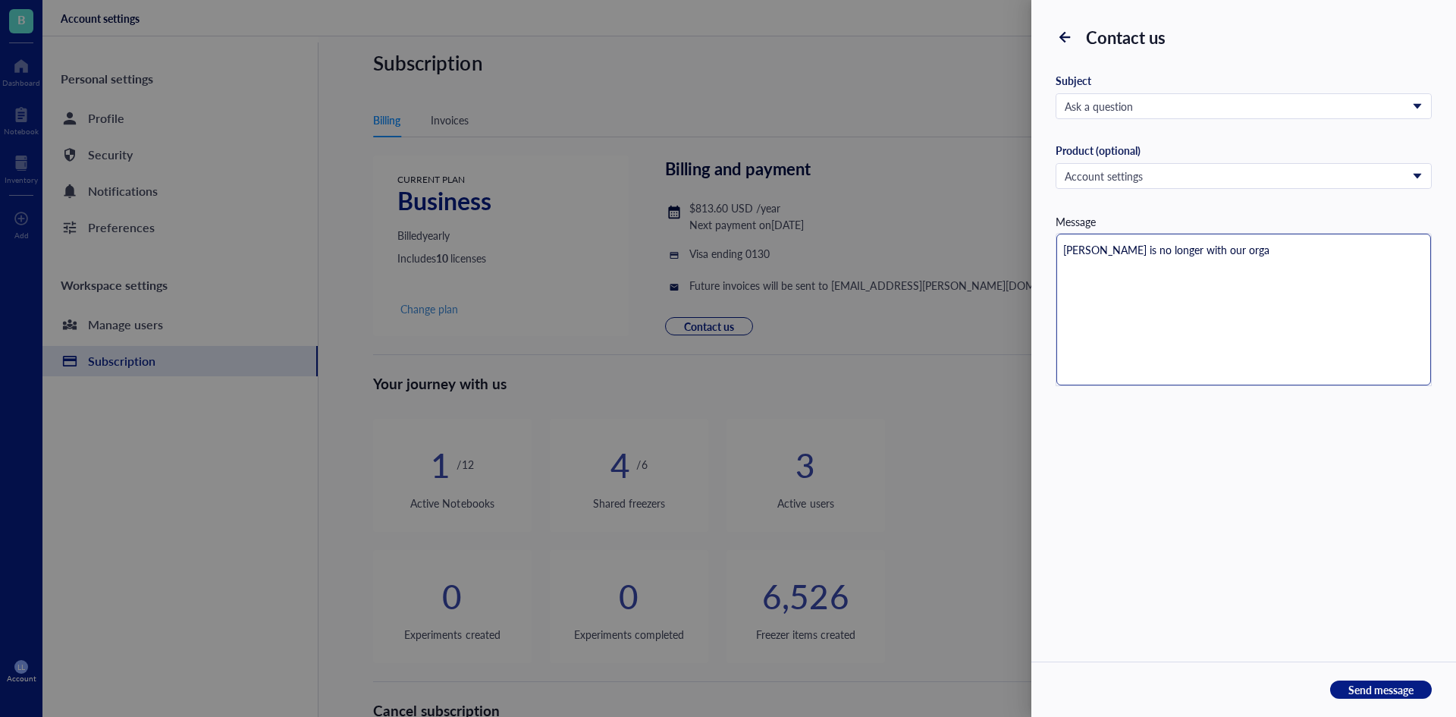
type textarea "[PERSON_NAME] is no longer with our organ"
type textarea "[PERSON_NAME] is no longer with our organi"
type textarea "[PERSON_NAME] is no longer with our organiz"
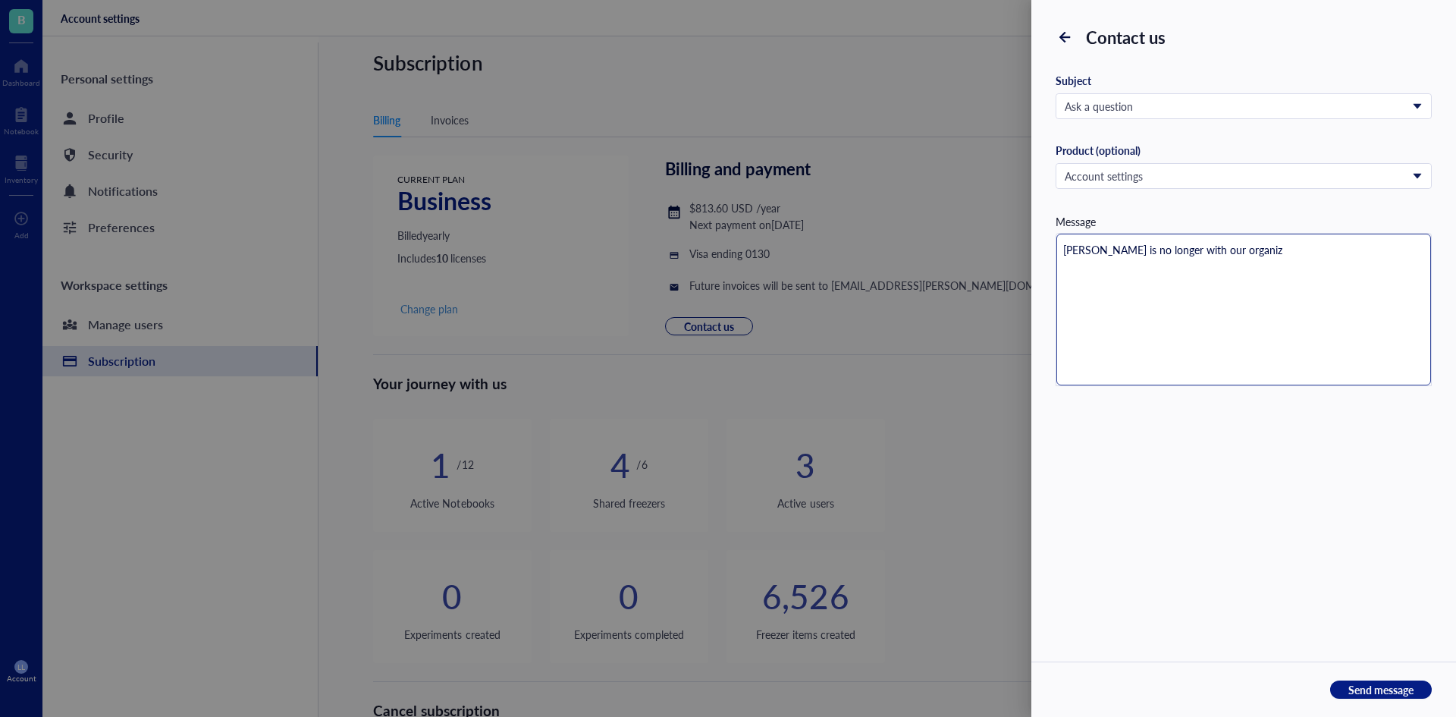
type textarea "[PERSON_NAME] is no longer with our organiza"
type textarea "[PERSON_NAME] is no longer with our organizat"
type textarea "[PERSON_NAME] is no longer with our organizati"
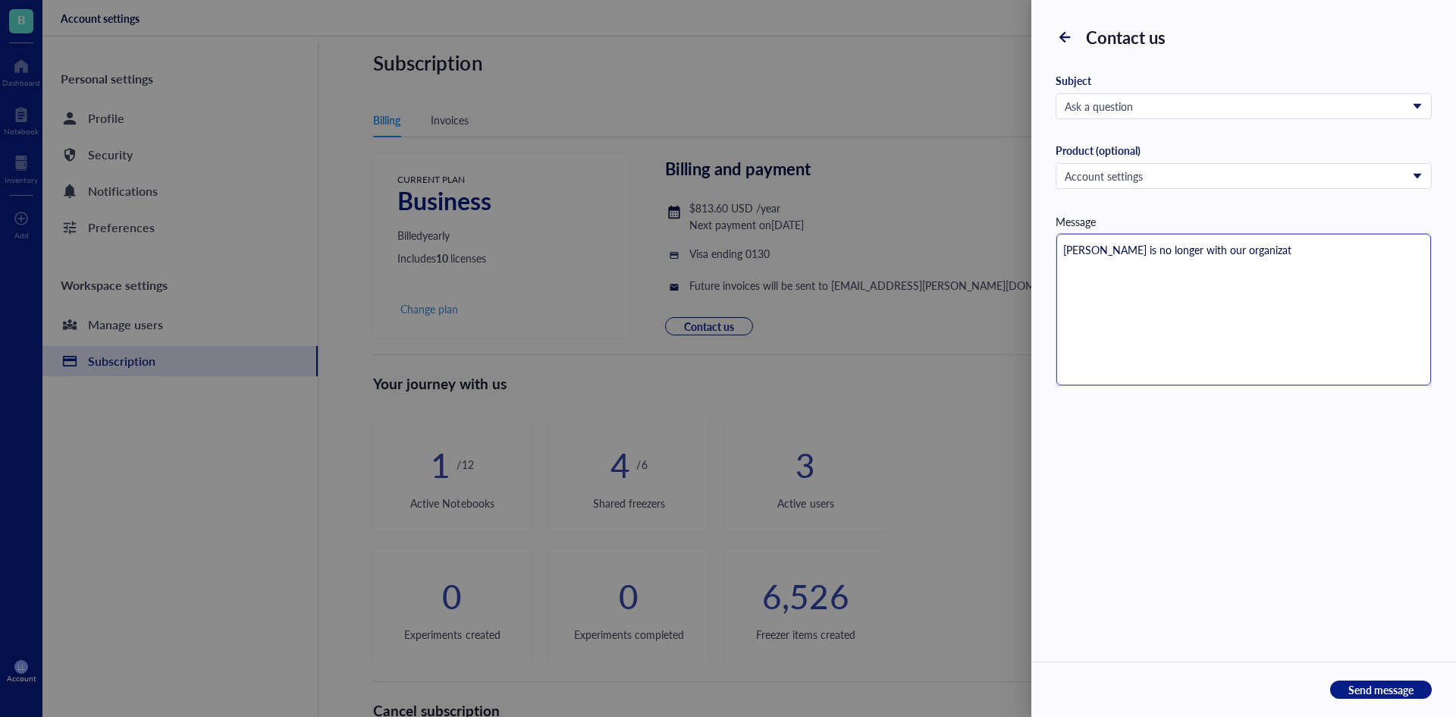
type textarea "[PERSON_NAME] is no longer with our organizati"
type textarea "[PERSON_NAME] is no longer with our organizatio"
type textarea "[PERSON_NAME] is no longer with our organization"
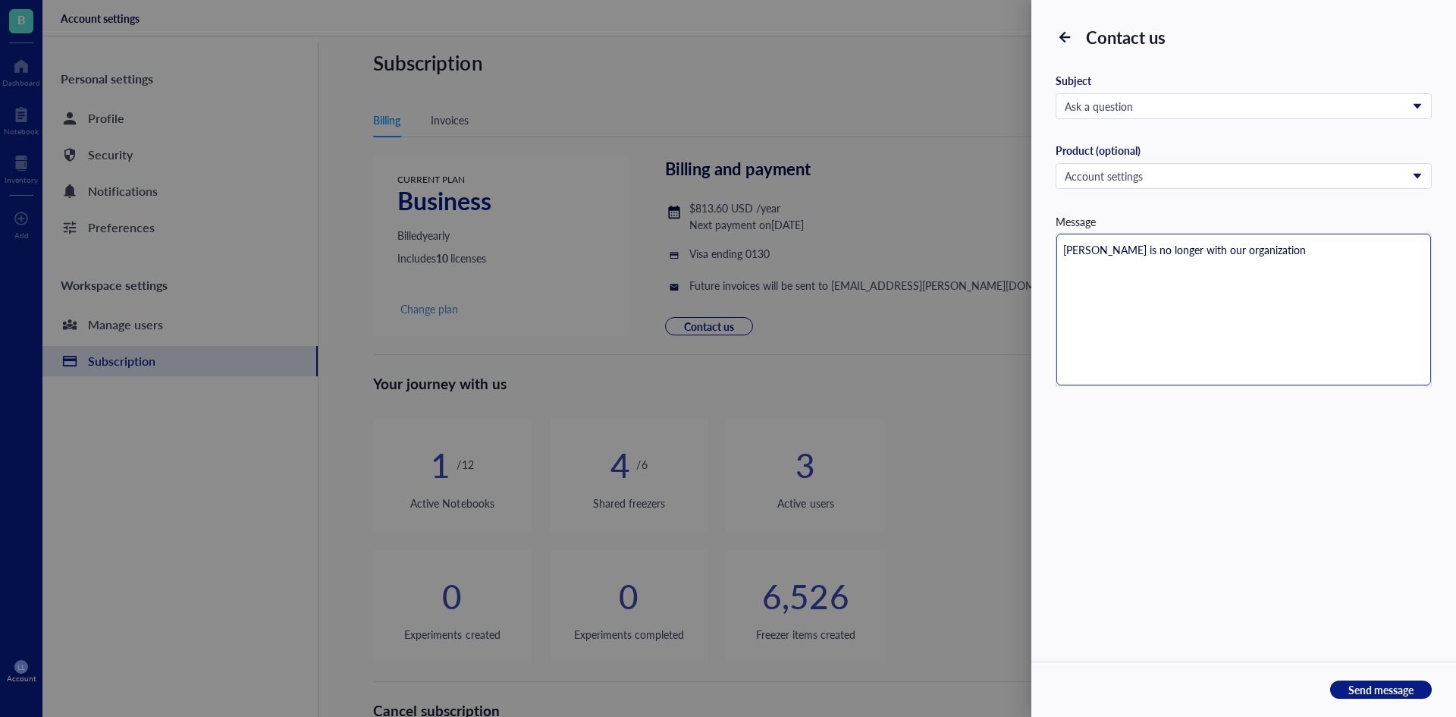
type textarea "[PERSON_NAME] is no longer with our organization."
type textarea "[PERSON_NAME] is no longer with our organization. W"
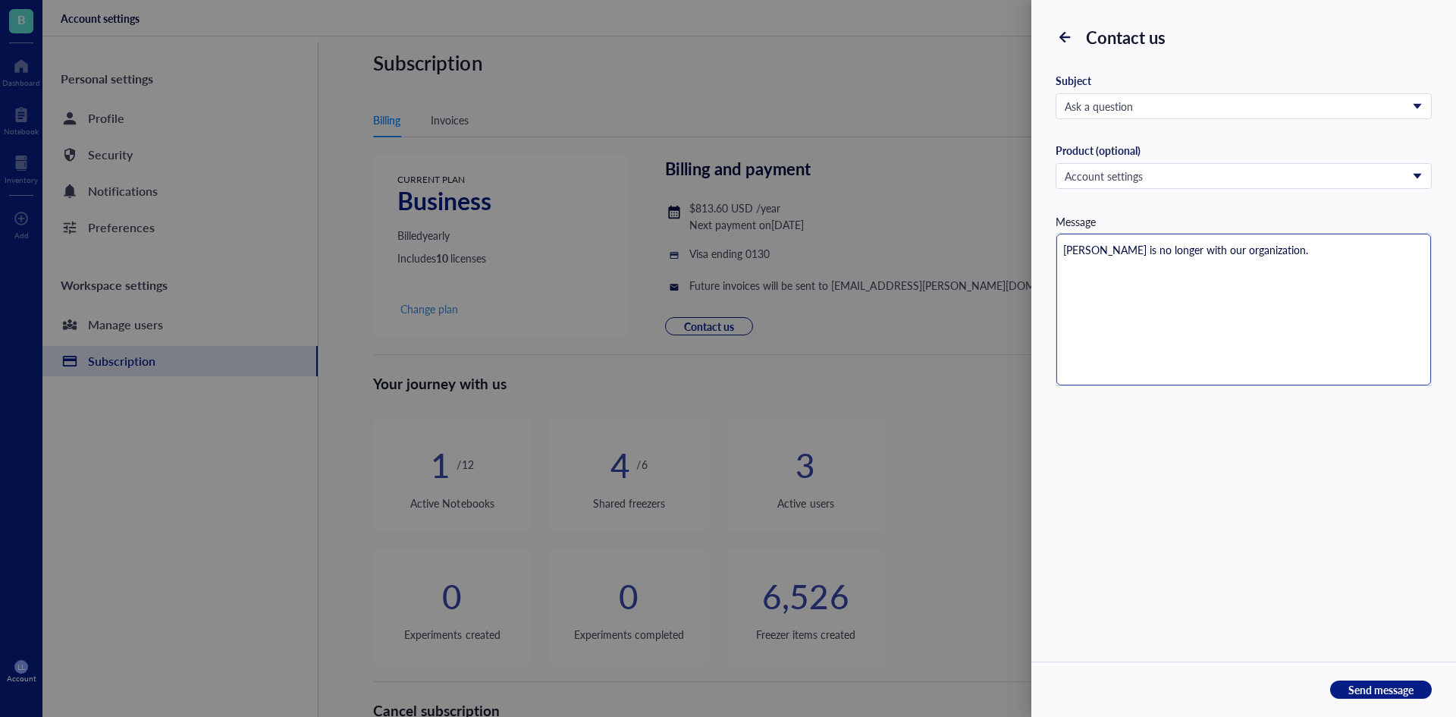
type textarea "[PERSON_NAME] is no longer with our organization. W"
type textarea "[PERSON_NAME] is no longer with our organization. Wo"
type textarea "[PERSON_NAME] is no longer with our organization. Wou"
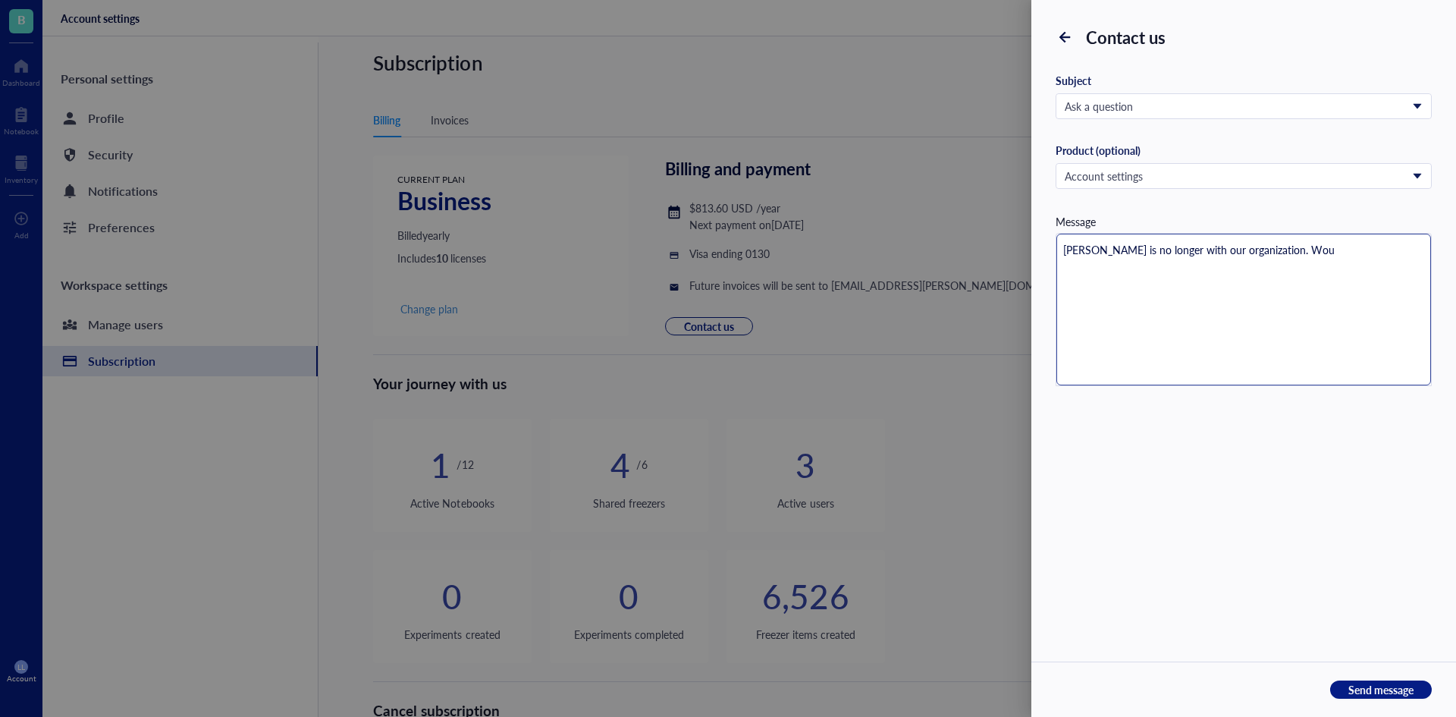
type textarea "[PERSON_NAME] is no longer with our organization. Woul"
type textarea "[PERSON_NAME] is no longer with our organization. Would"
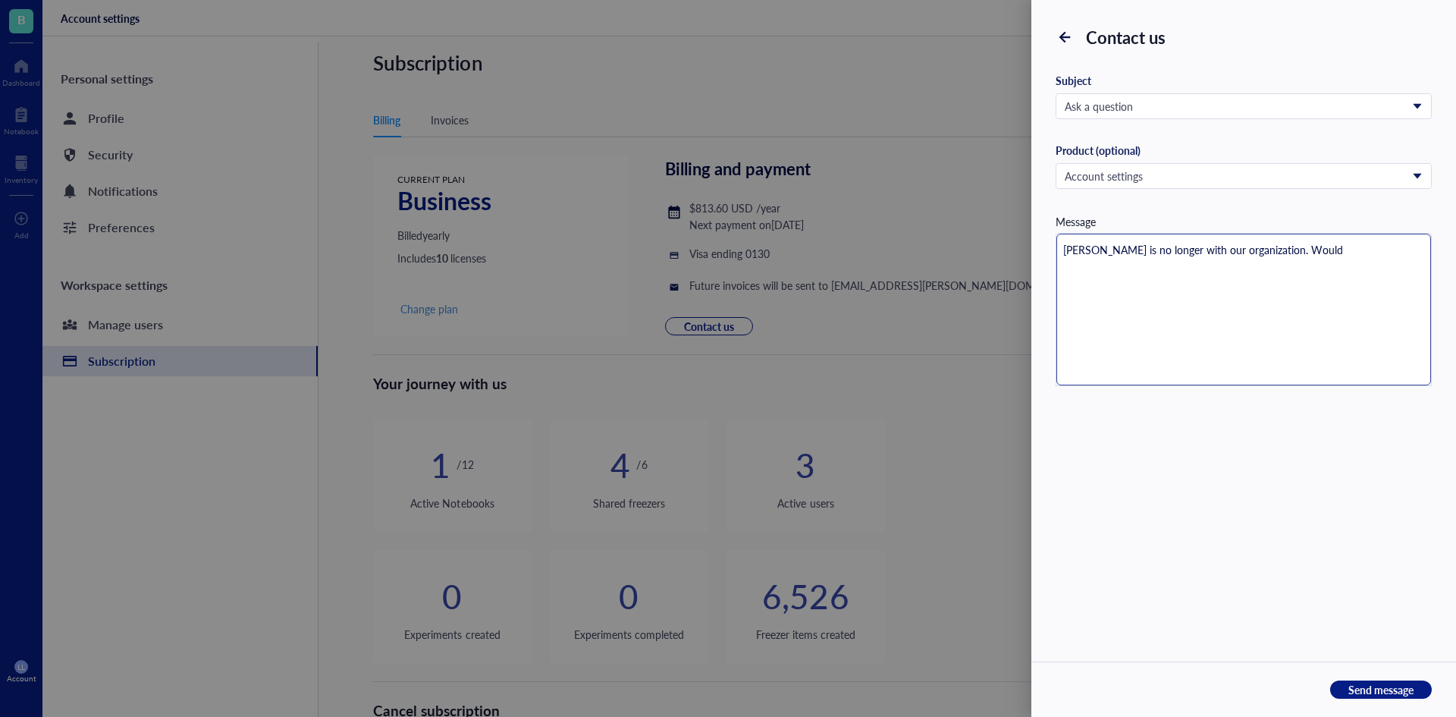
type textarea "[PERSON_NAME] is no longer with our organization. Would"
type textarea "[PERSON_NAME] is no longer with our organization. Would i"
type textarea "[PERSON_NAME] is no longer with our organization. Would it"
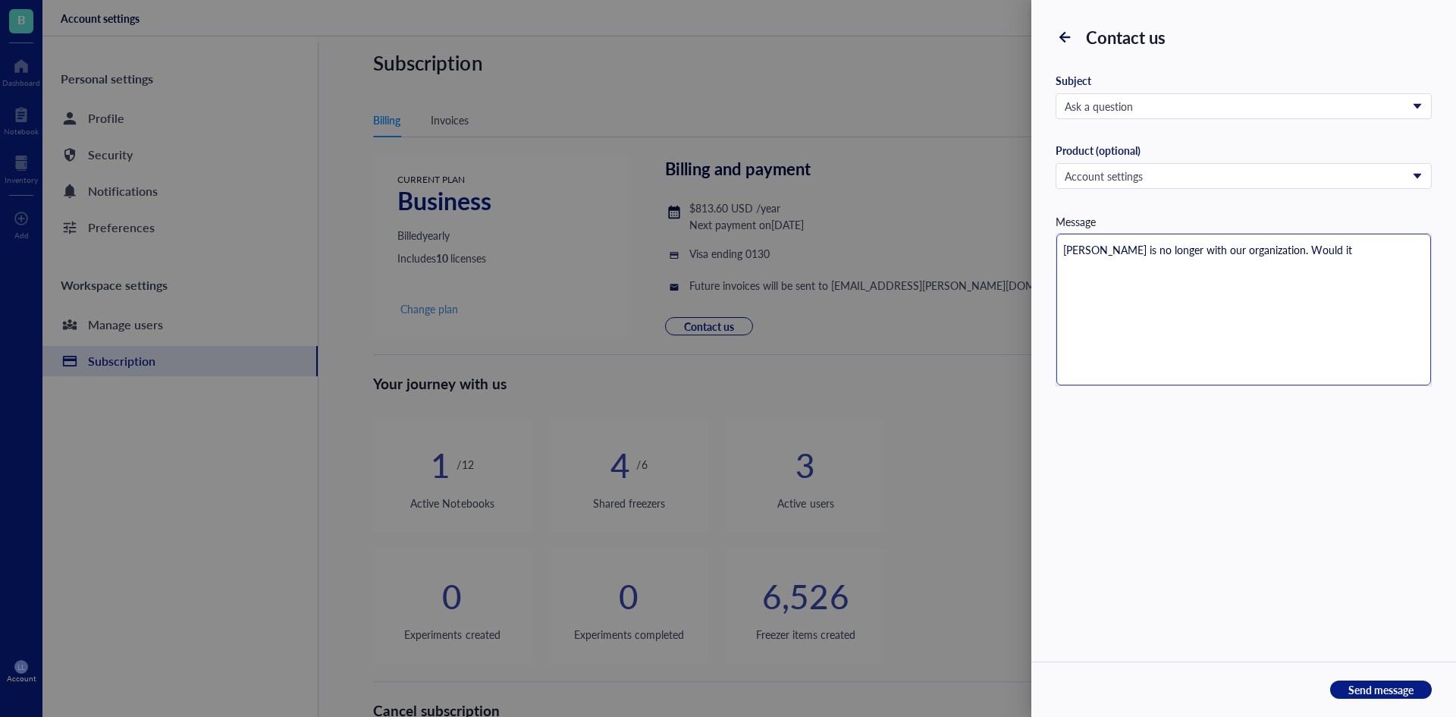
type textarea "[PERSON_NAME] is no longer with our organization. Would it"
type textarea "[PERSON_NAME] is no longer with our organization. Would it b"
type textarea "[PERSON_NAME] is no longer with our organization. Would it be"
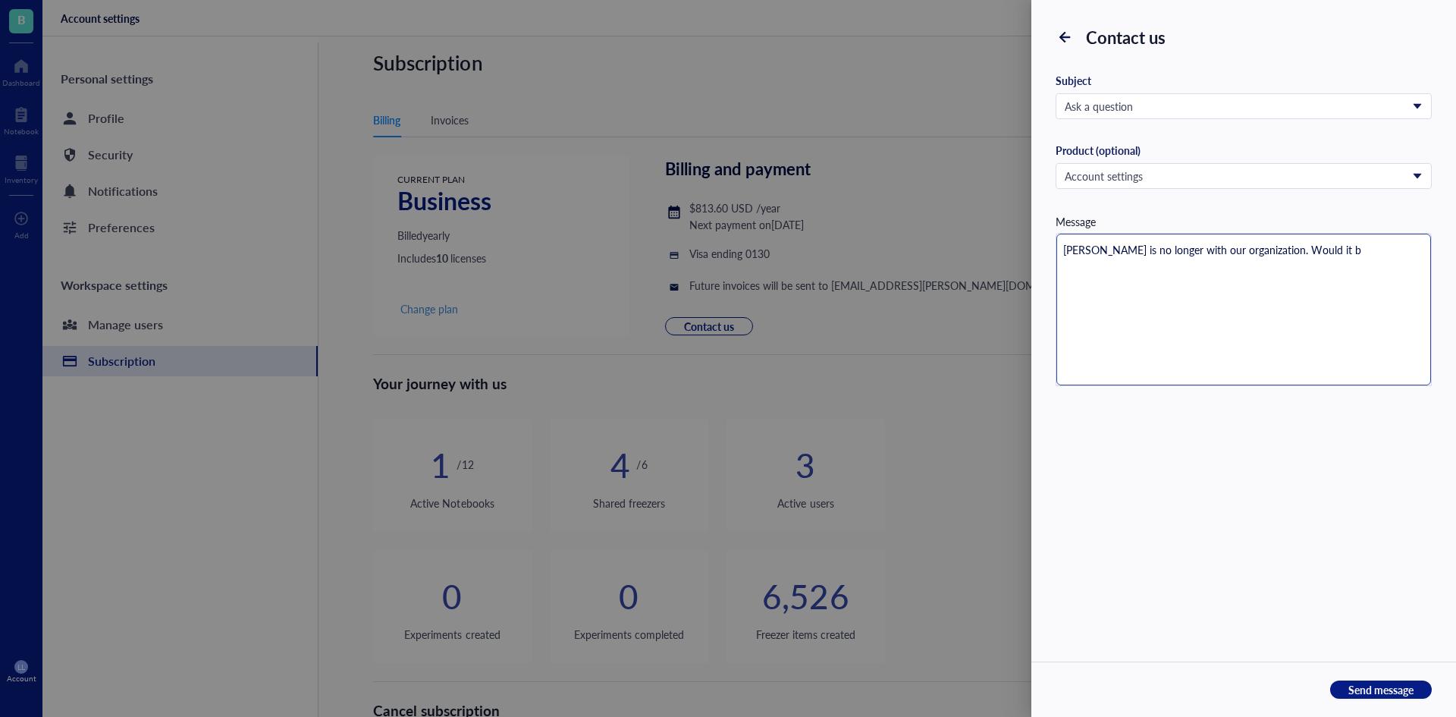
type textarea "[PERSON_NAME] is no longer with our organization. Would it be"
type textarea "[PERSON_NAME] is no longer with our organization. Would it be p"
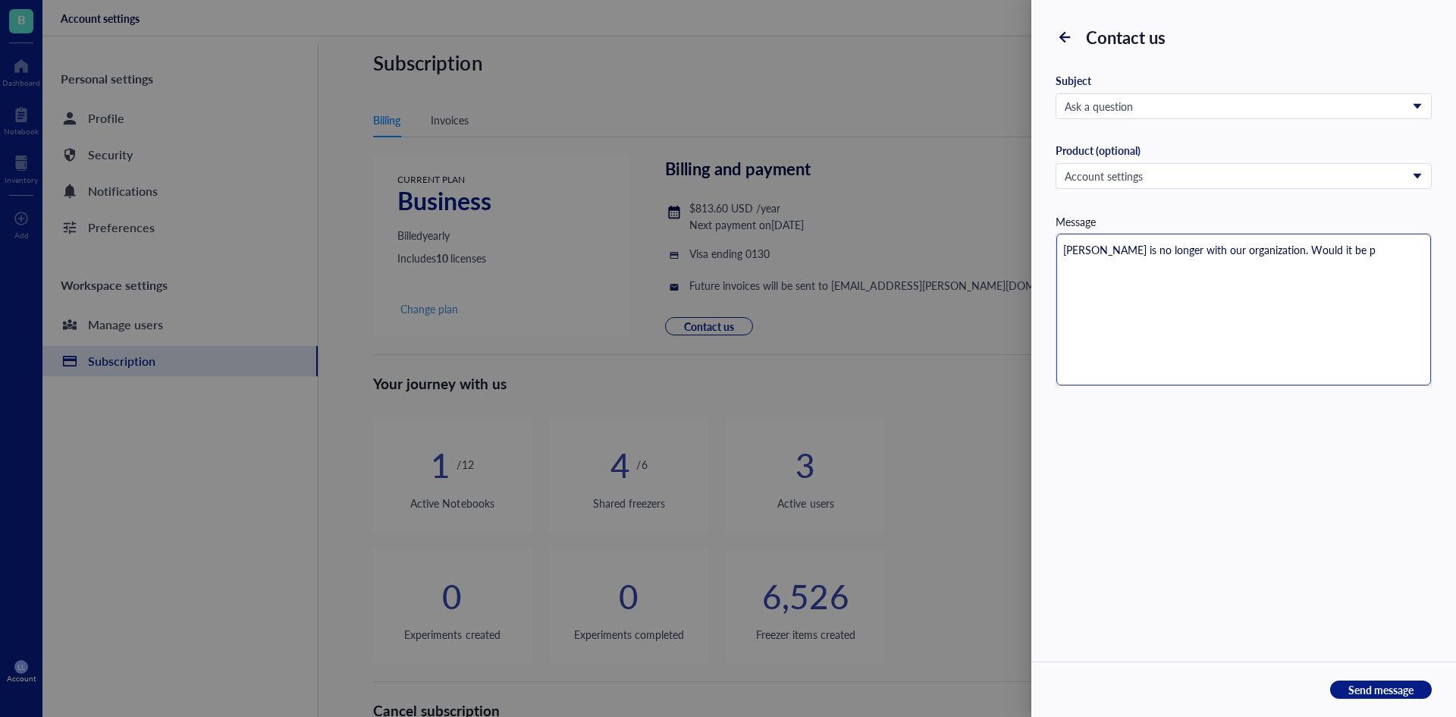
type textarea "[PERSON_NAME] is no longer with our organization. Would it be po"
type textarea "[PERSON_NAME] is no longer with our organization. Would it be pos"
type textarea "[PERSON_NAME] is no longer with our organization. Would it be poss"
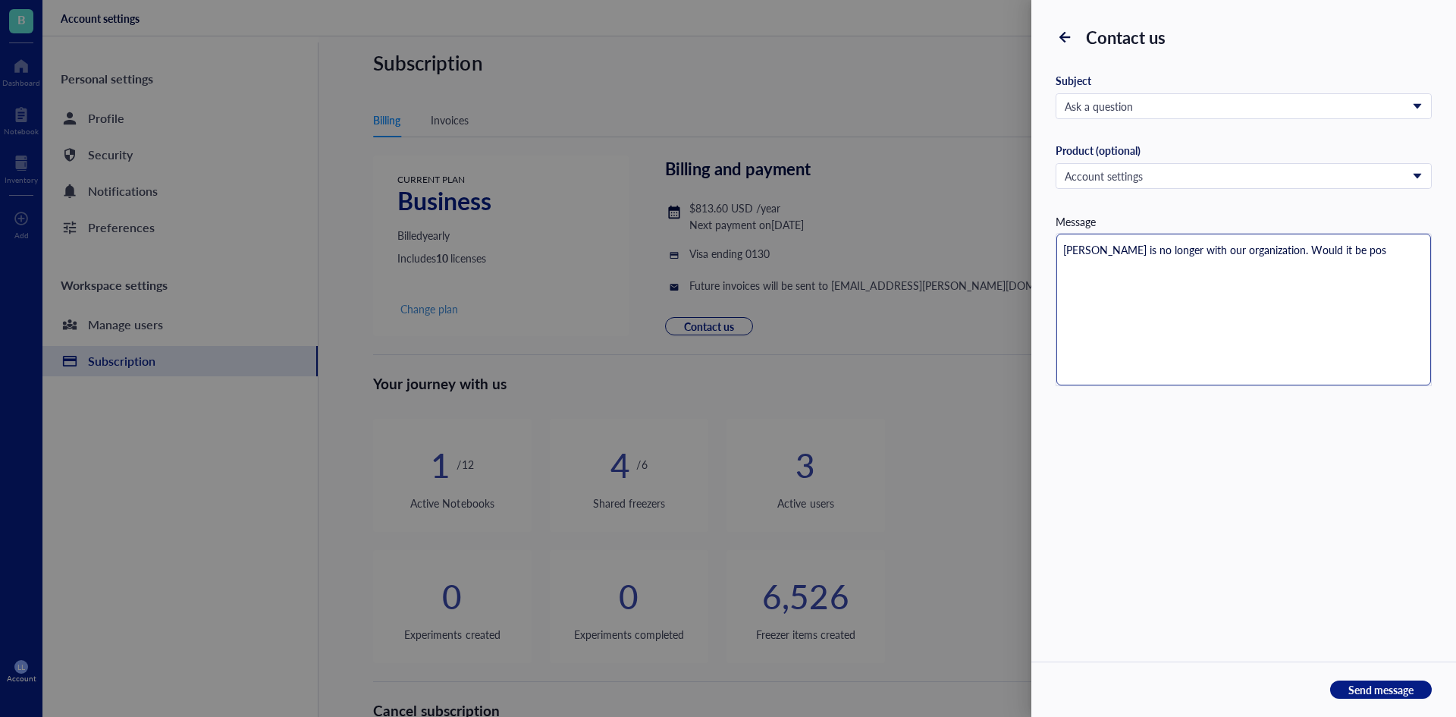
type textarea "[PERSON_NAME] is no longer with our organization. Would it be poss"
type textarea "[PERSON_NAME] is no longer with our organization. Would it be possi"
type textarea "[PERSON_NAME] is no longer with our organization. Would it be possil"
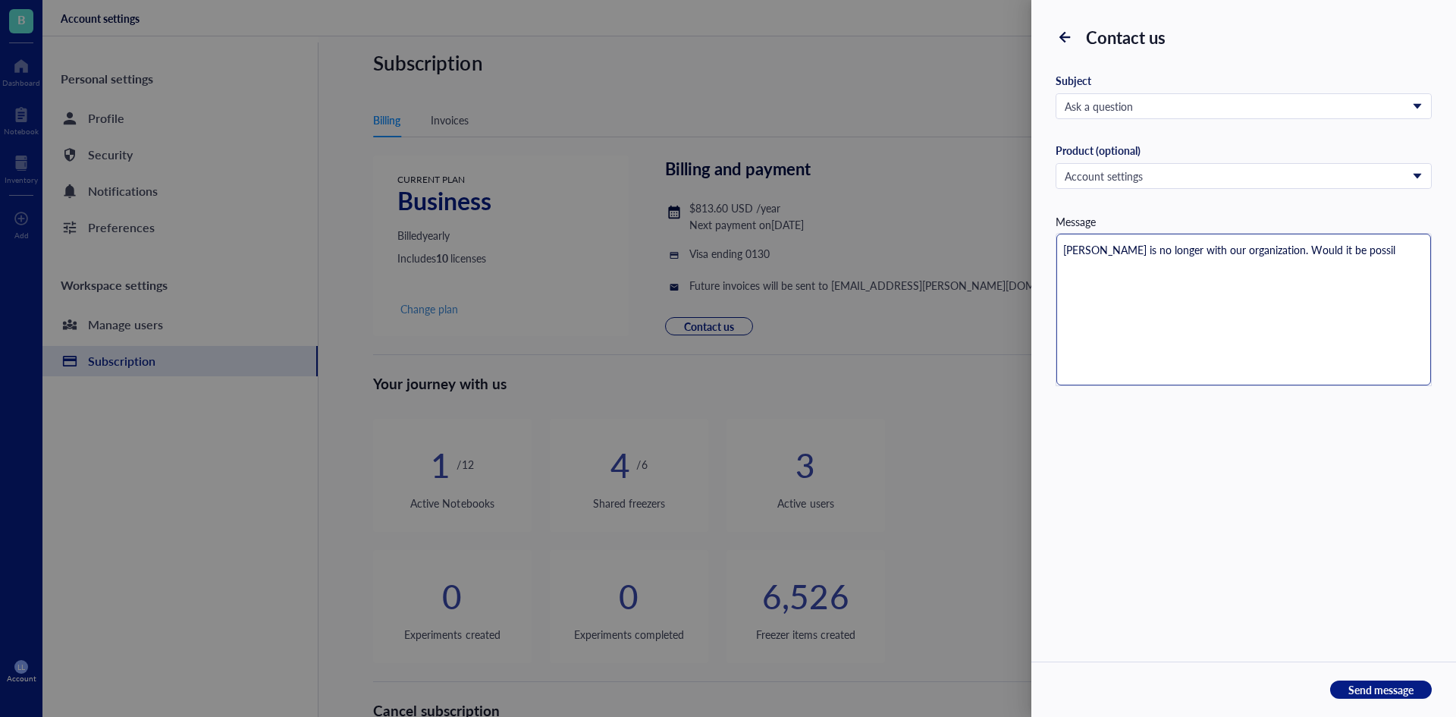
type textarea "[PERSON_NAME] is no longer with our organization. Would it be possile"
type textarea "[PERSON_NAME] is no longer with our organization. Would it be possil"
type textarea "[PERSON_NAME] is no longer with our organization. Would it be possi"
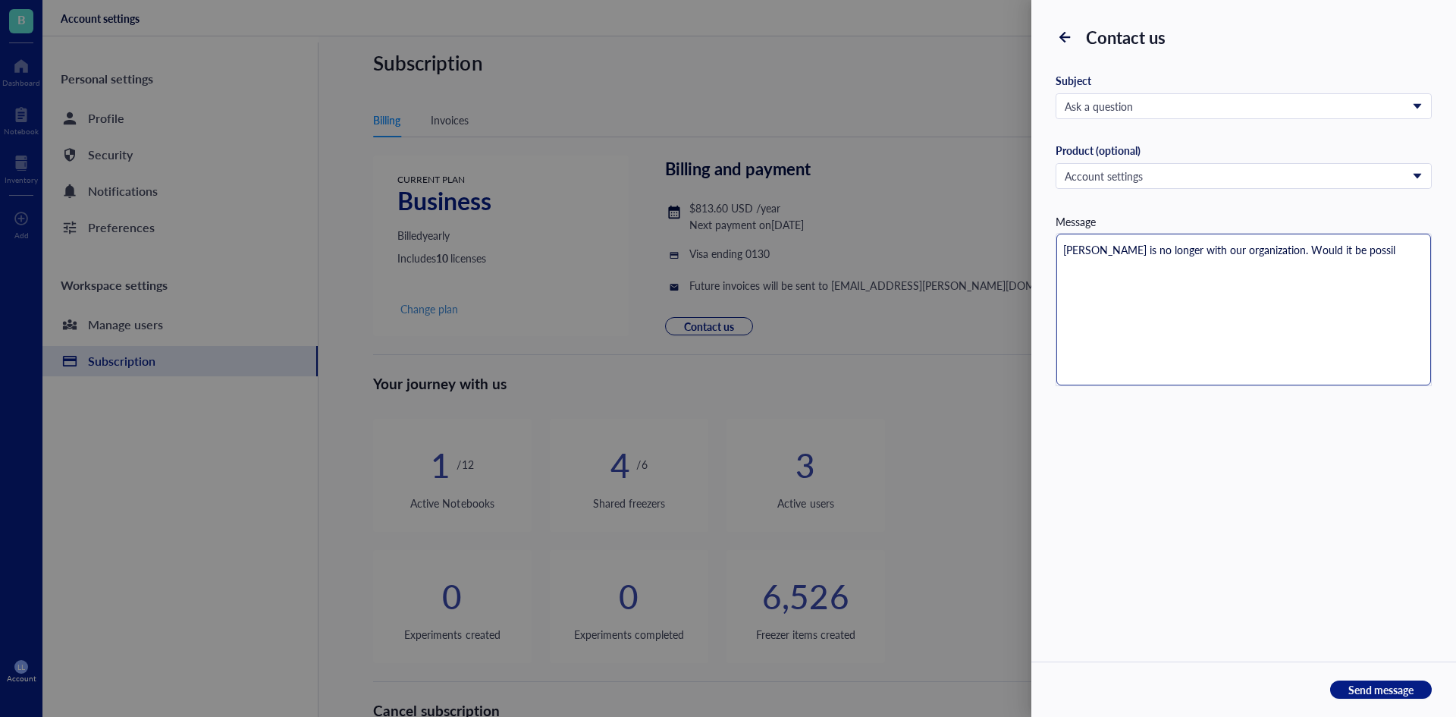
type textarea "[PERSON_NAME] is no longer with our organization. Would it be possi"
type textarea "[PERSON_NAME] is no longer with our organization. Would it be possib"
type textarea "[PERSON_NAME] is no longer with our organization. Would it be possibl"
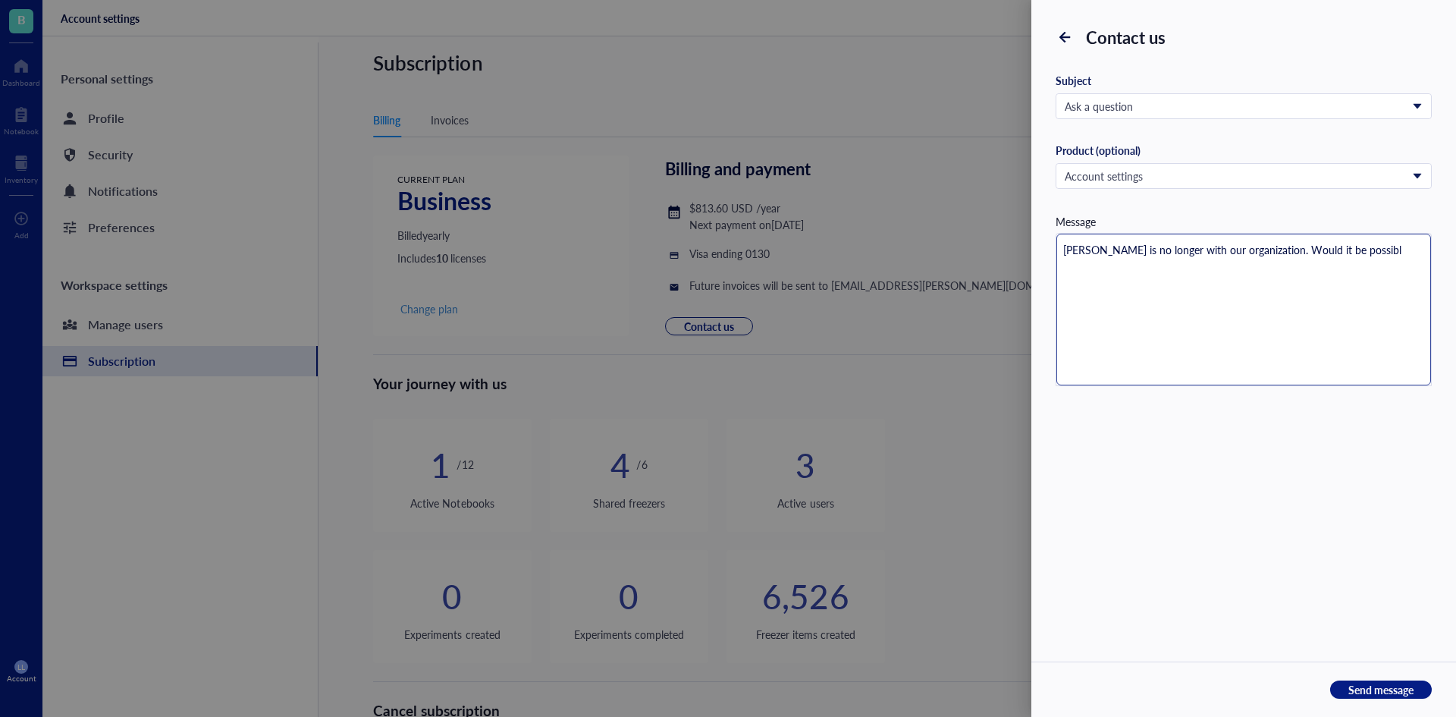
type textarea "[PERSON_NAME] is no longer with our organization. Would it be possible"
type textarea "[PERSON_NAME] is no longer with our organization. Would it be possible t"
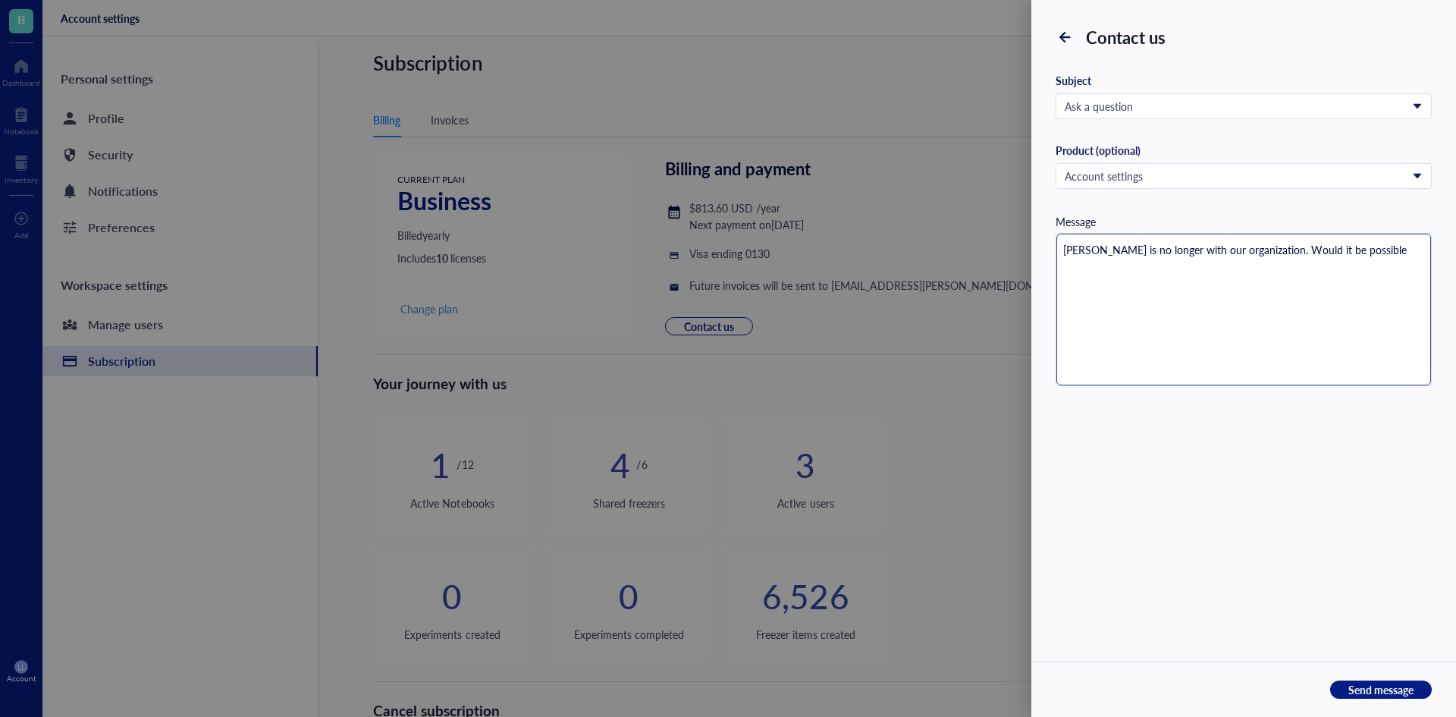
type textarea "[PERSON_NAME] is no longer with our organization. Would it be possible t"
type textarea "[PERSON_NAME] is no longer with our organization. Would it be possible to"
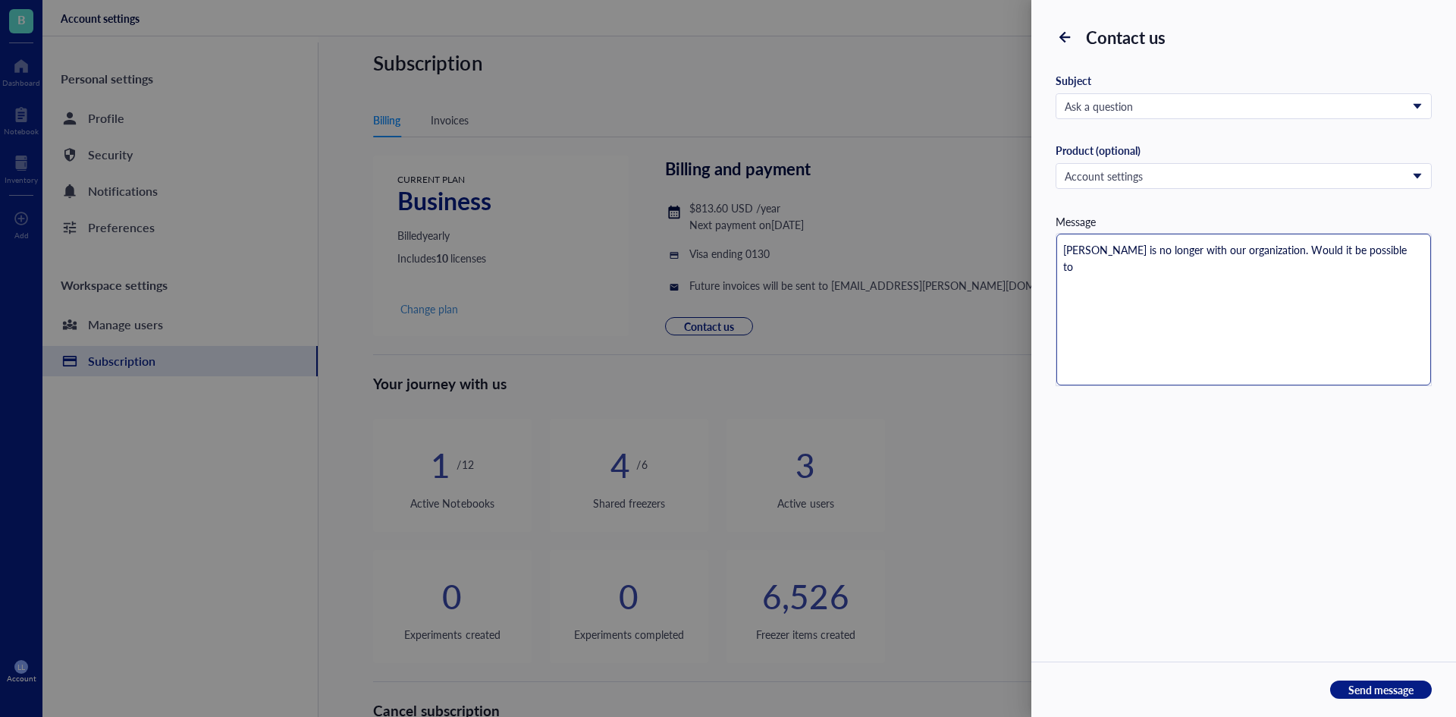
type textarea "[PERSON_NAME] is no longer with our organization. Would it be possible to h"
type textarea "[PERSON_NAME] is no longer with our organization. Would it be possible to ha"
type textarea "[PERSON_NAME] is no longer with our organization. Would it be possible to hav"
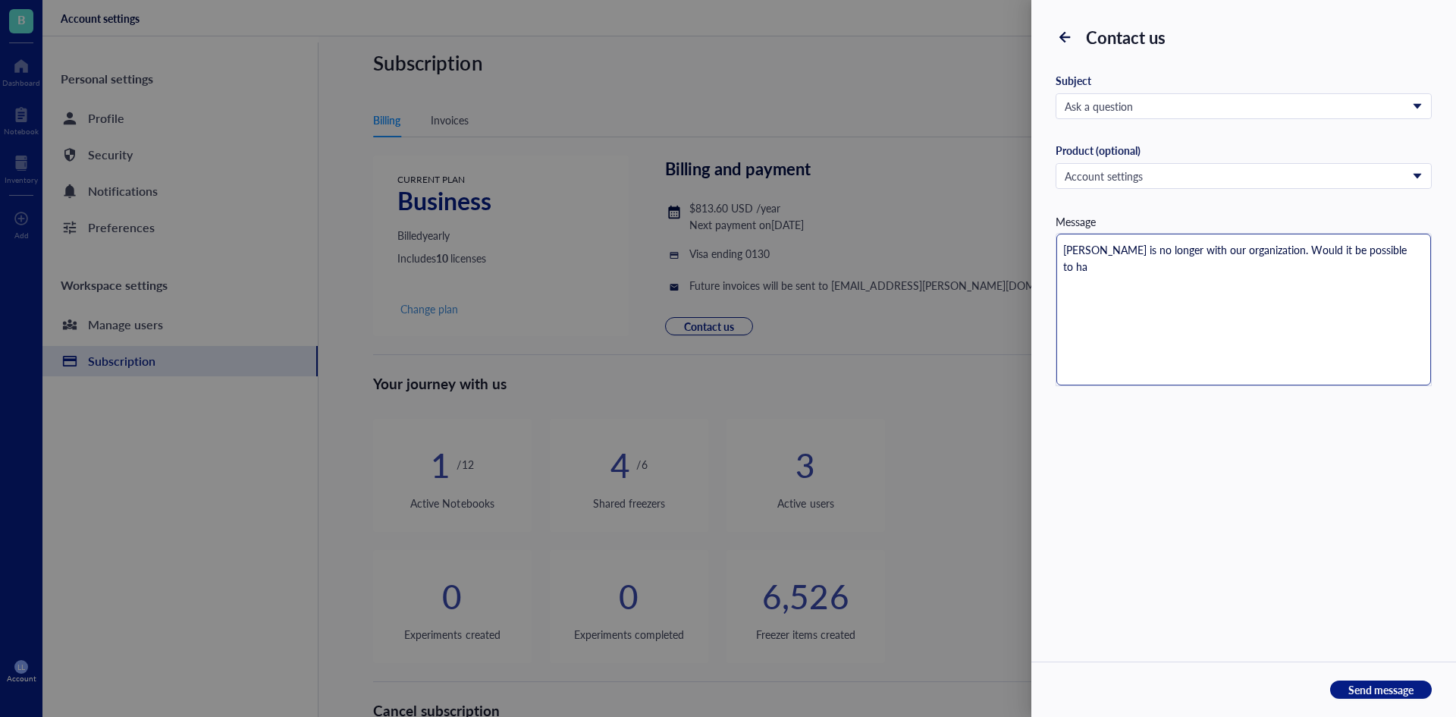
type textarea "[PERSON_NAME] is no longer with our organization. Would it be possible to hav"
type textarea "[PERSON_NAME] is no longer with our organization. Would it be possible to have"
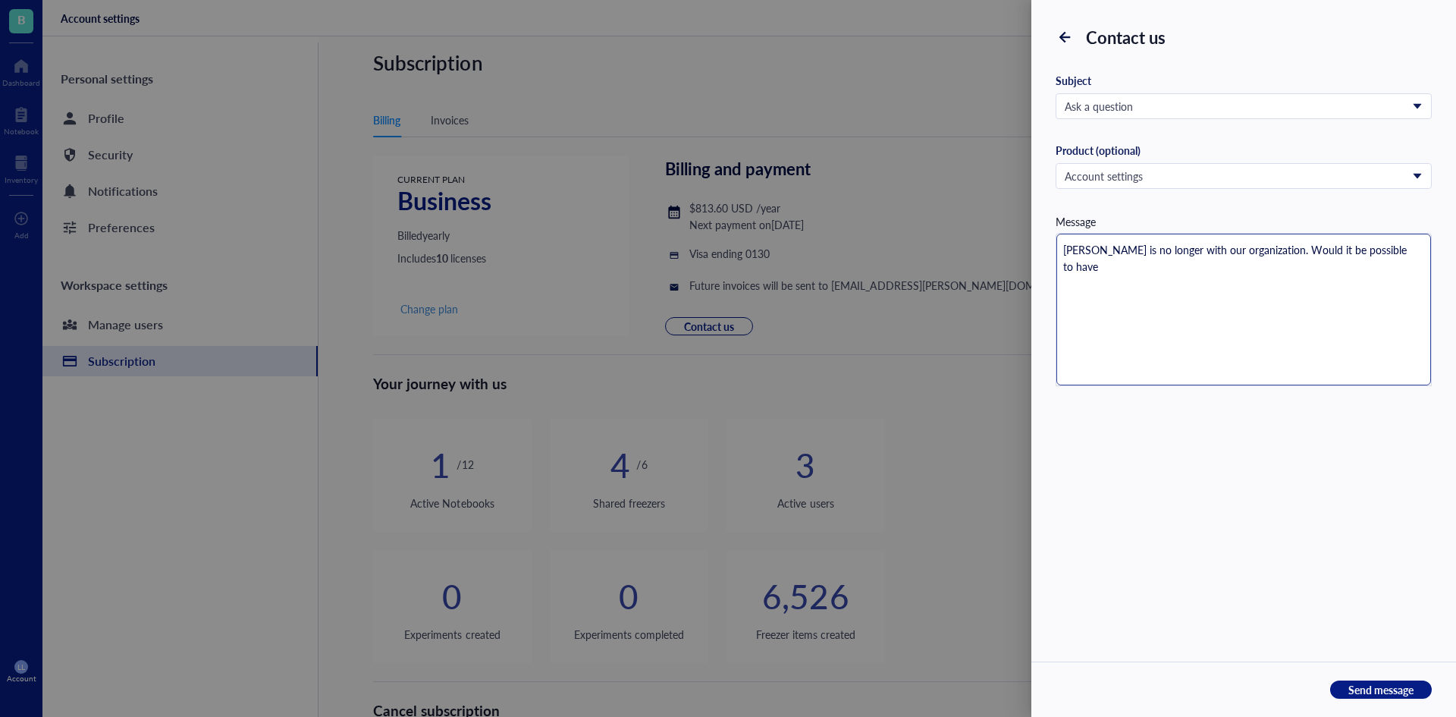
type textarea "[PERSON_NAME] is no longer with our organization. Would it be possible to have f"
type textarea "[PERSON_NAME] is no longer with our organization. Would it be possible to have …"
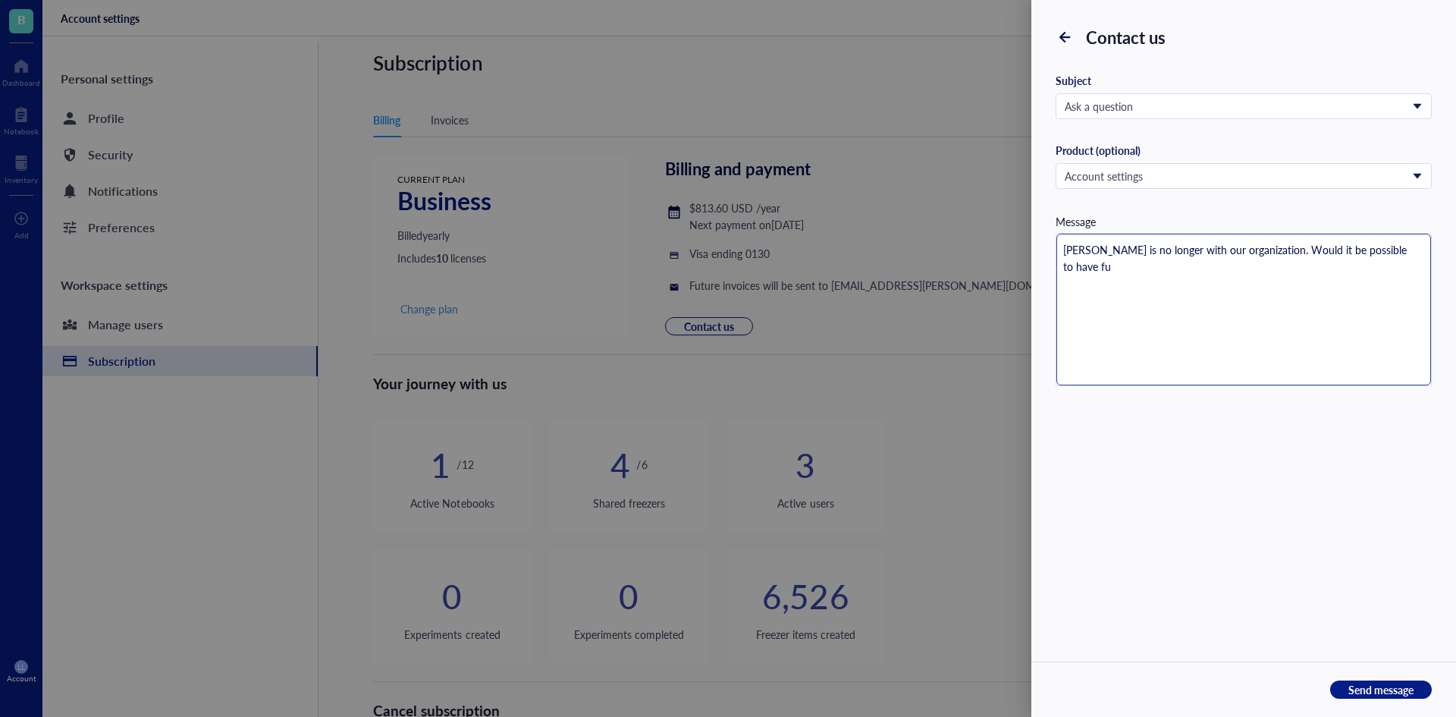
type textarea "[PERSON_NAME] is no longer with our organization. Would it be possible to have …"
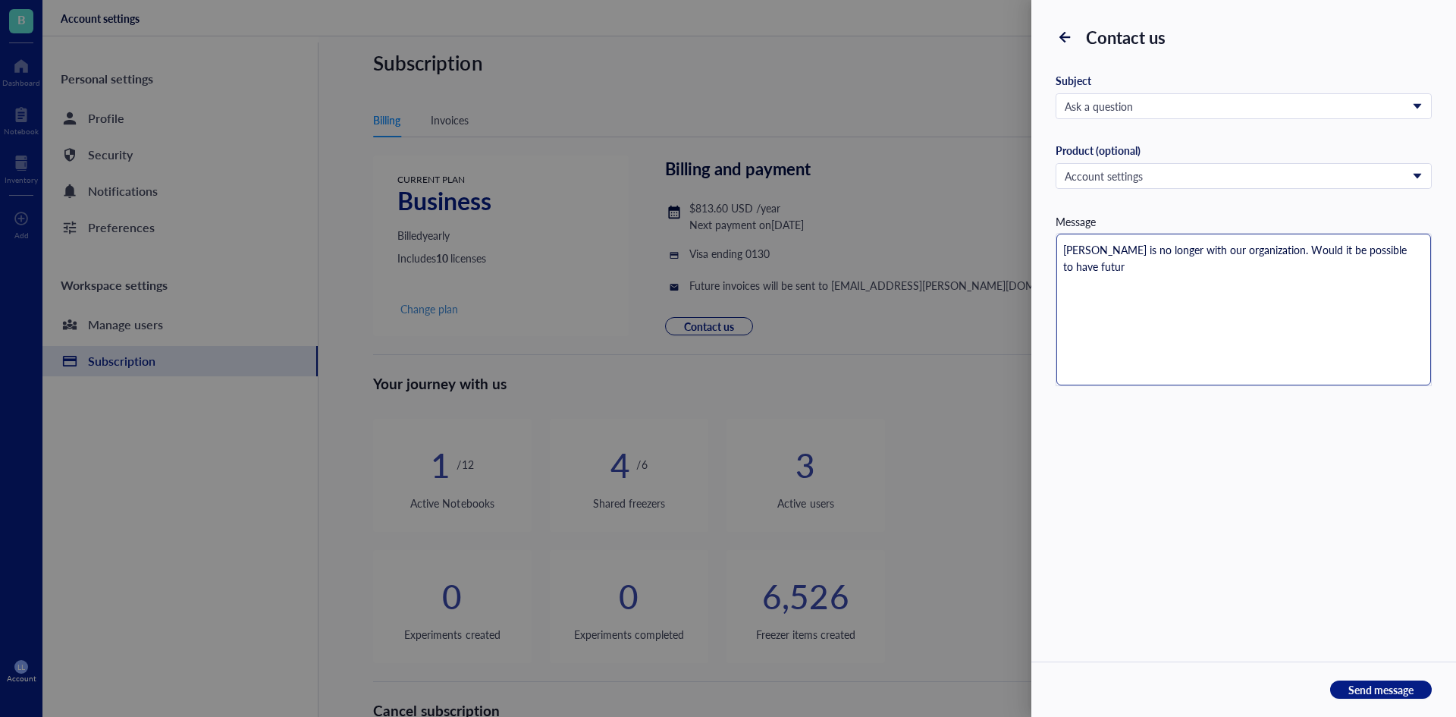
type textarea "[PERSON_NAME] is no longer with our organization. Would it be possible to have …"
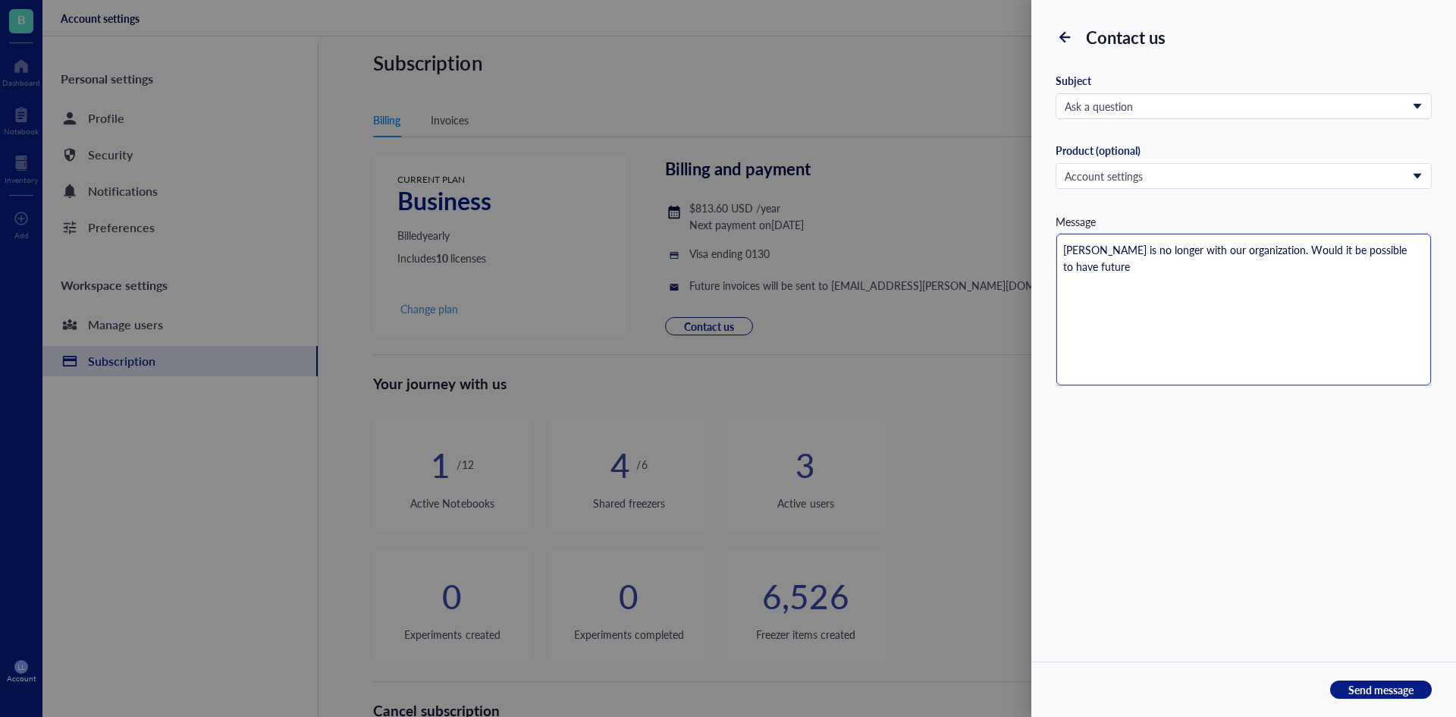
type textarea "[PERSON_NAME] is no longer with our organization. Would it be possible to have …"
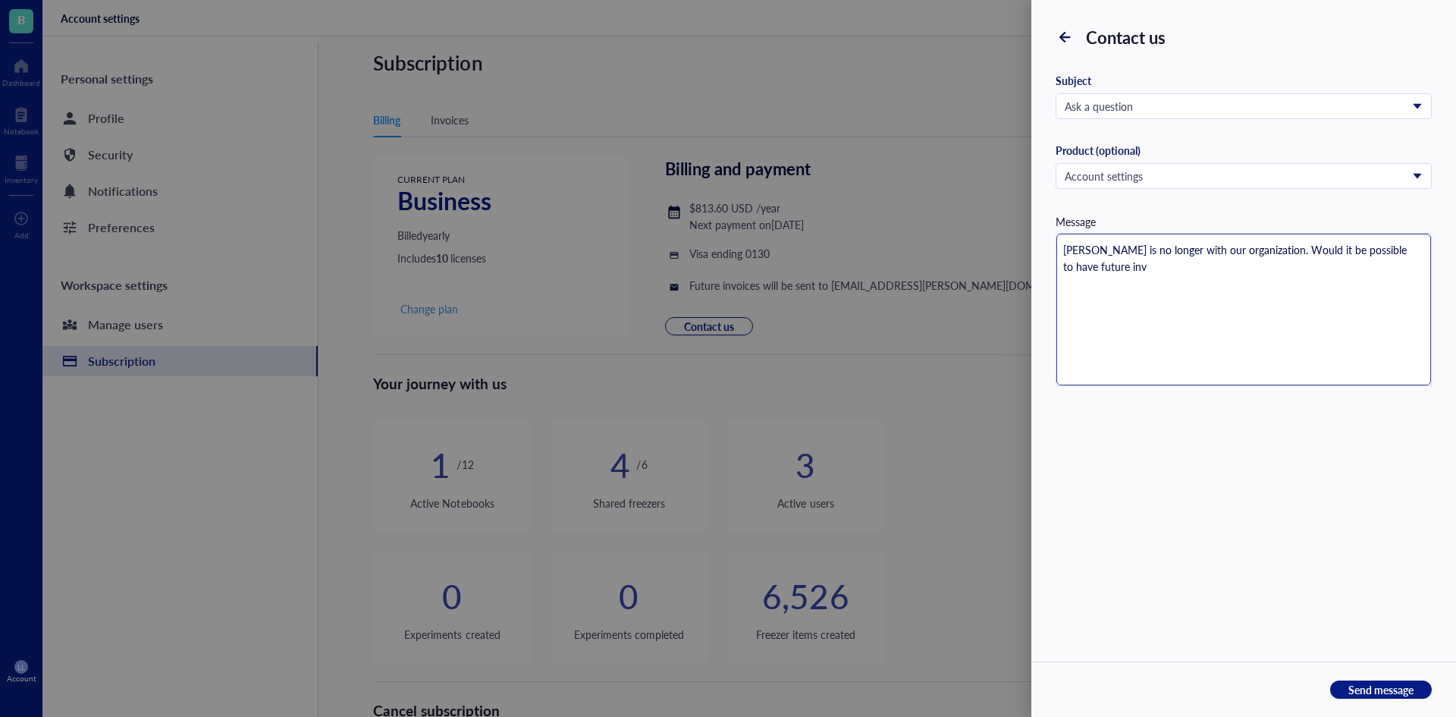
type textarea "[PERSON_NAME] is no longer with our organization. Would it be possible to have …"
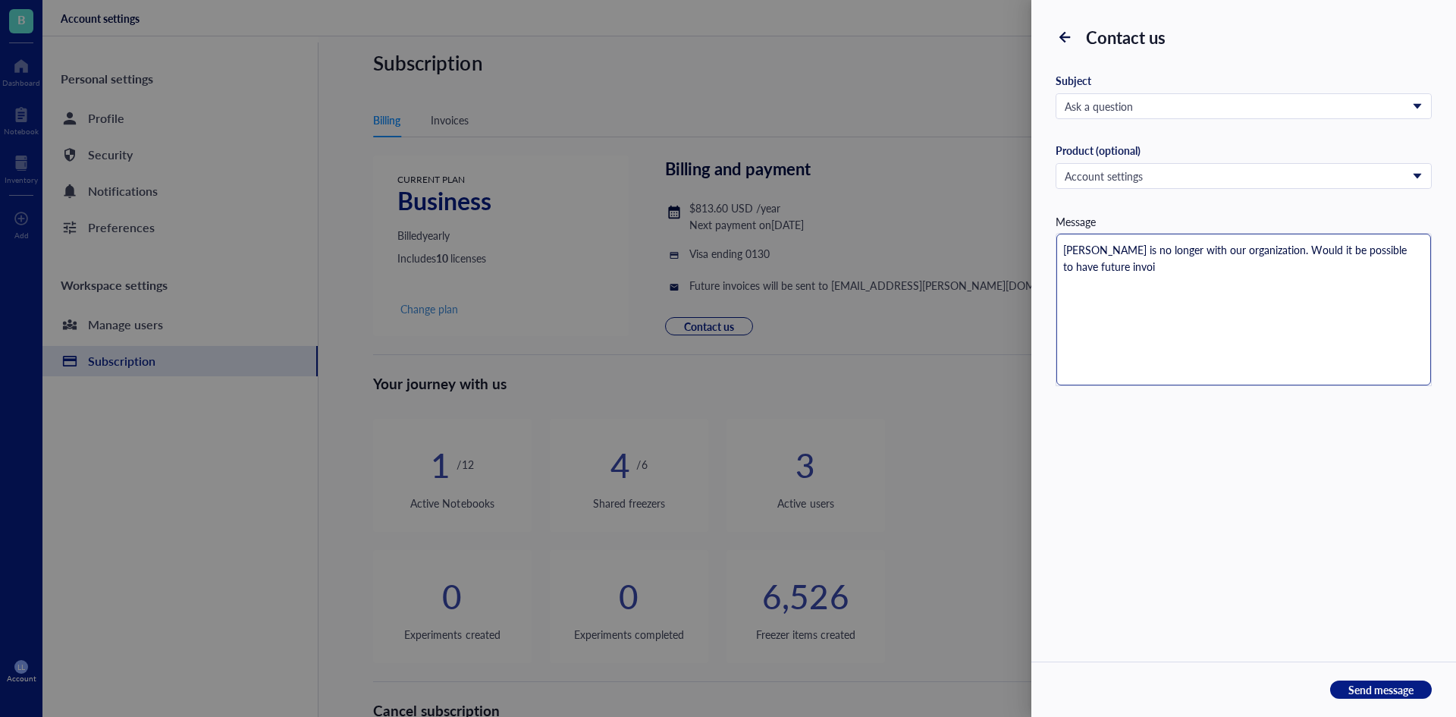
type textarea "[PERSON_NAME] is no longer with our organization. Would it be possible to have …"
click at [1396, 689] on span "Send message" at bounding box center [1380, 689] width 65 height 14
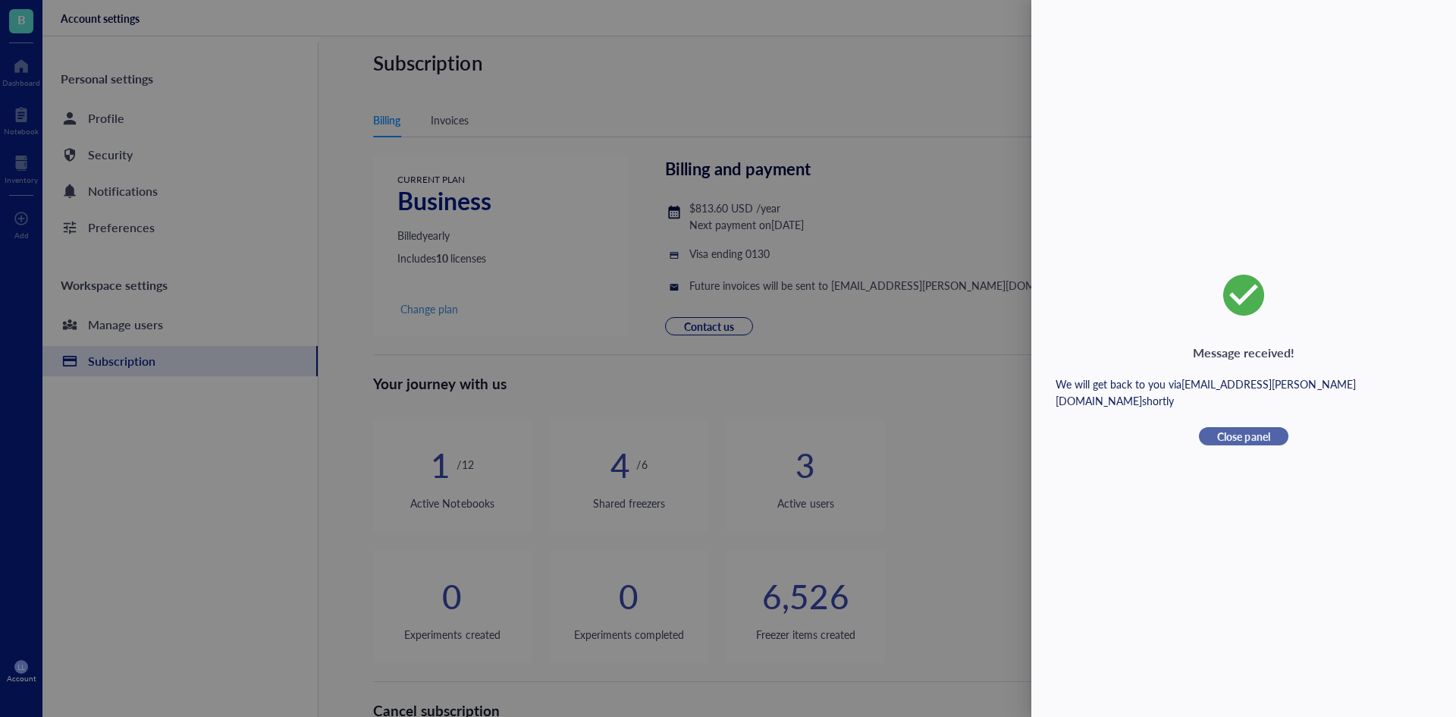
click at [1266, 429] on span "Close panel" at bounding box center [1243, 436] width 52 height 14
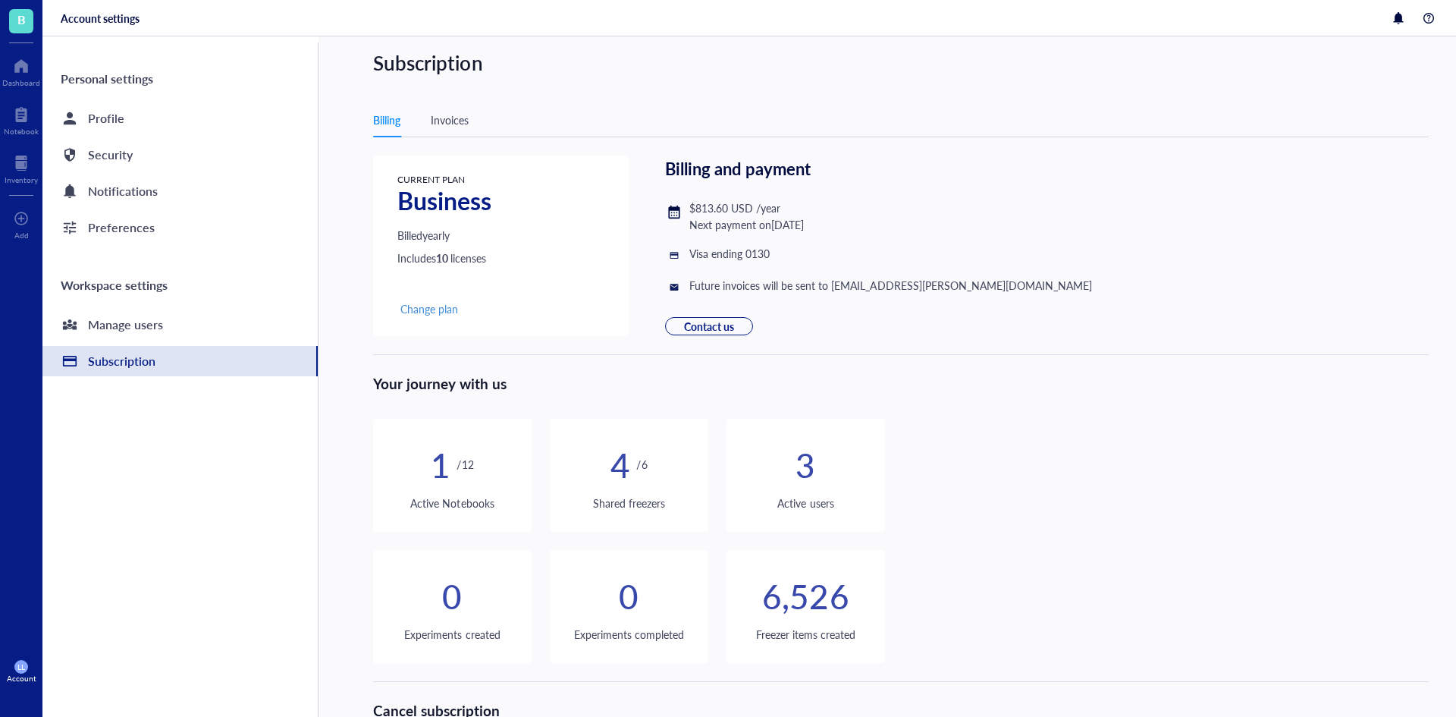
drag, startPoint x: 866, startPoint y: 226, endPoint x: 703, endPoint y: 227, distance: 163.0
click at [703, 227] on div "$813.60 USD / year Next payment on [DATE]" at bounding box center [878, 215] width 427 height 33
click at [463, 112] on div "Invoices" at bounding box center [450, 119] width 38 height 17
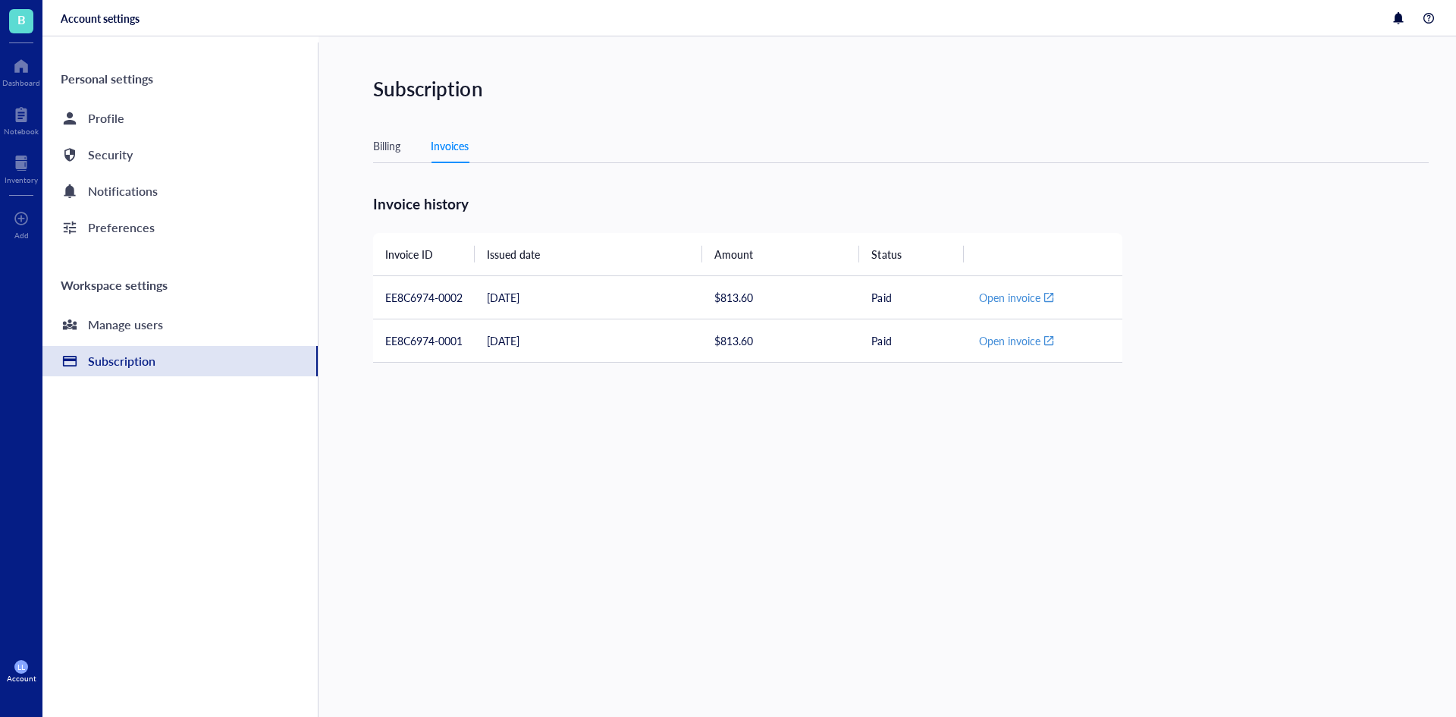
click at [394, 136] on div "Billing Invoices" at bounding box center [901, 146] width 1056 height 34
click at [397, 148] on div "Billing" at bounding box center [386, 145] width 27 height 17
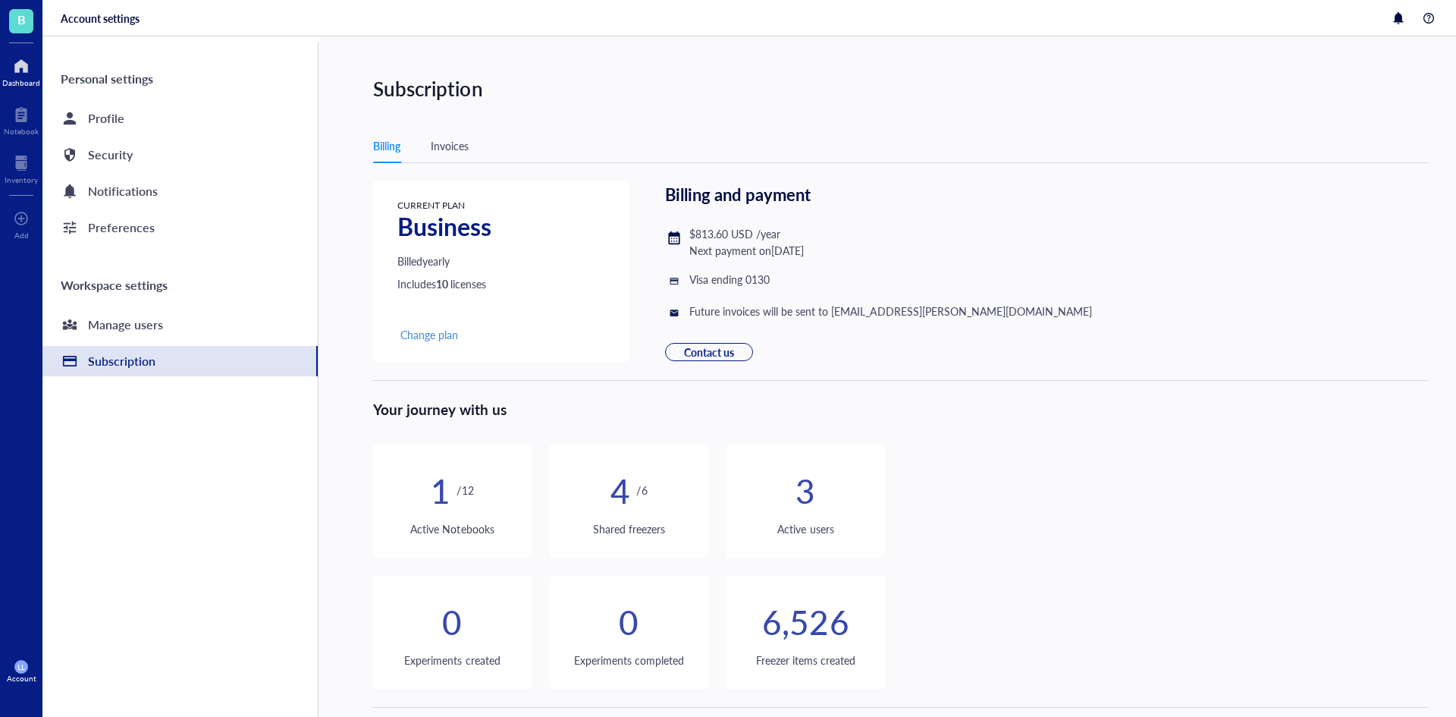
click at [24, 71] on div at bounding box center [21, 66] width 38 height 24
